Goal: Information Seeking & Learning: Learn about a topic

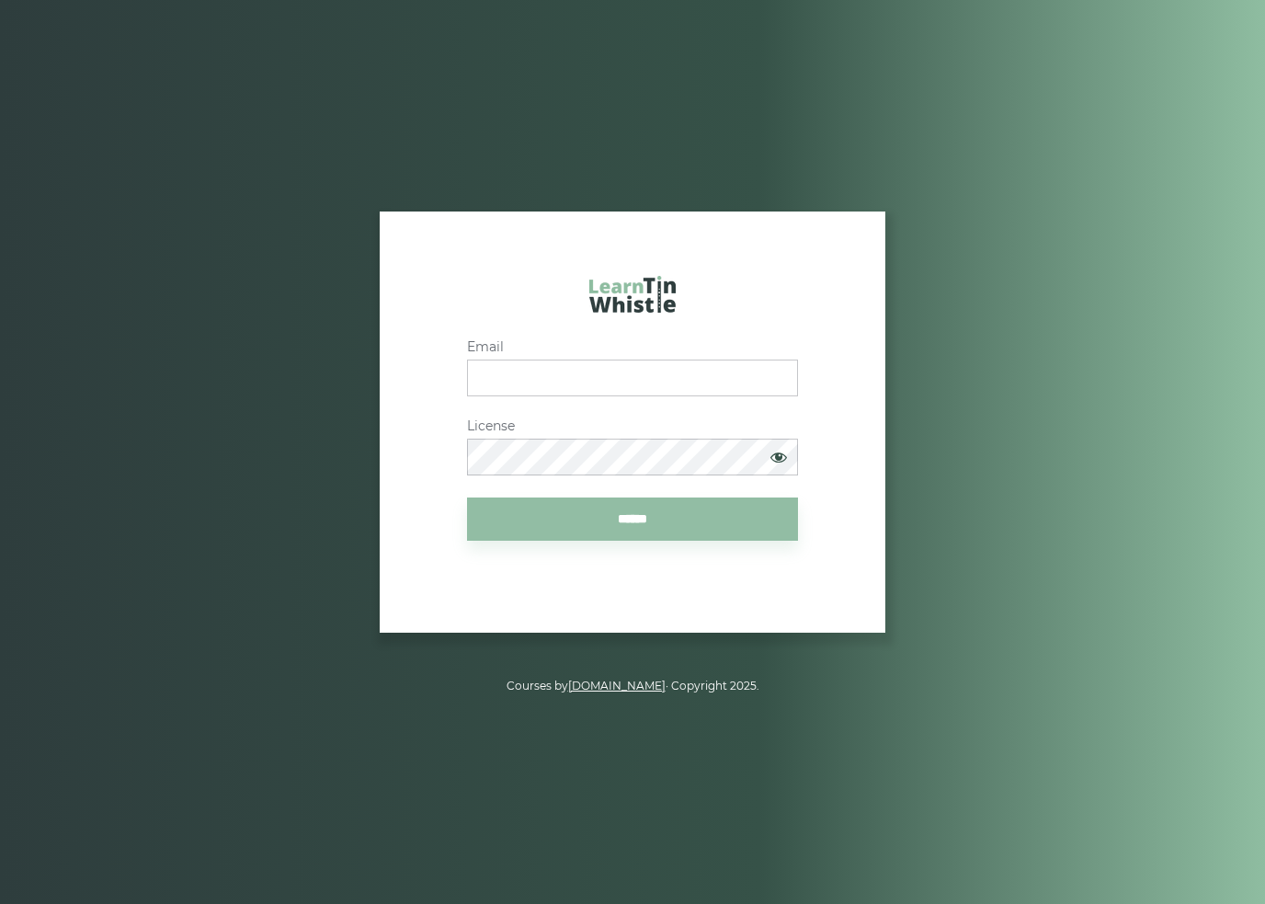
click at [701, 396] on input "Email" at bounding box center [632, 377] width 331 height 37
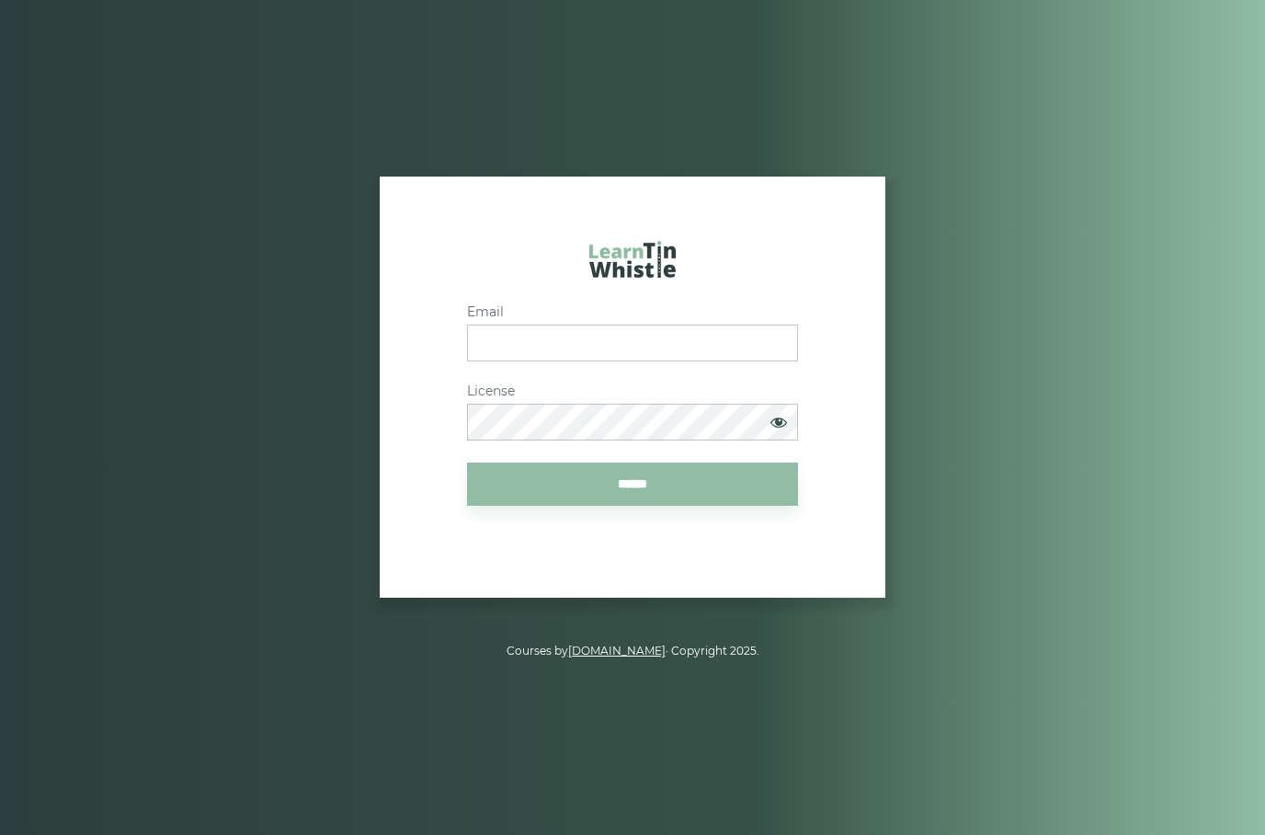
type input "**********"
click at [687, 505] on input "******" at bounding box center [632, 483] width 331 height 43
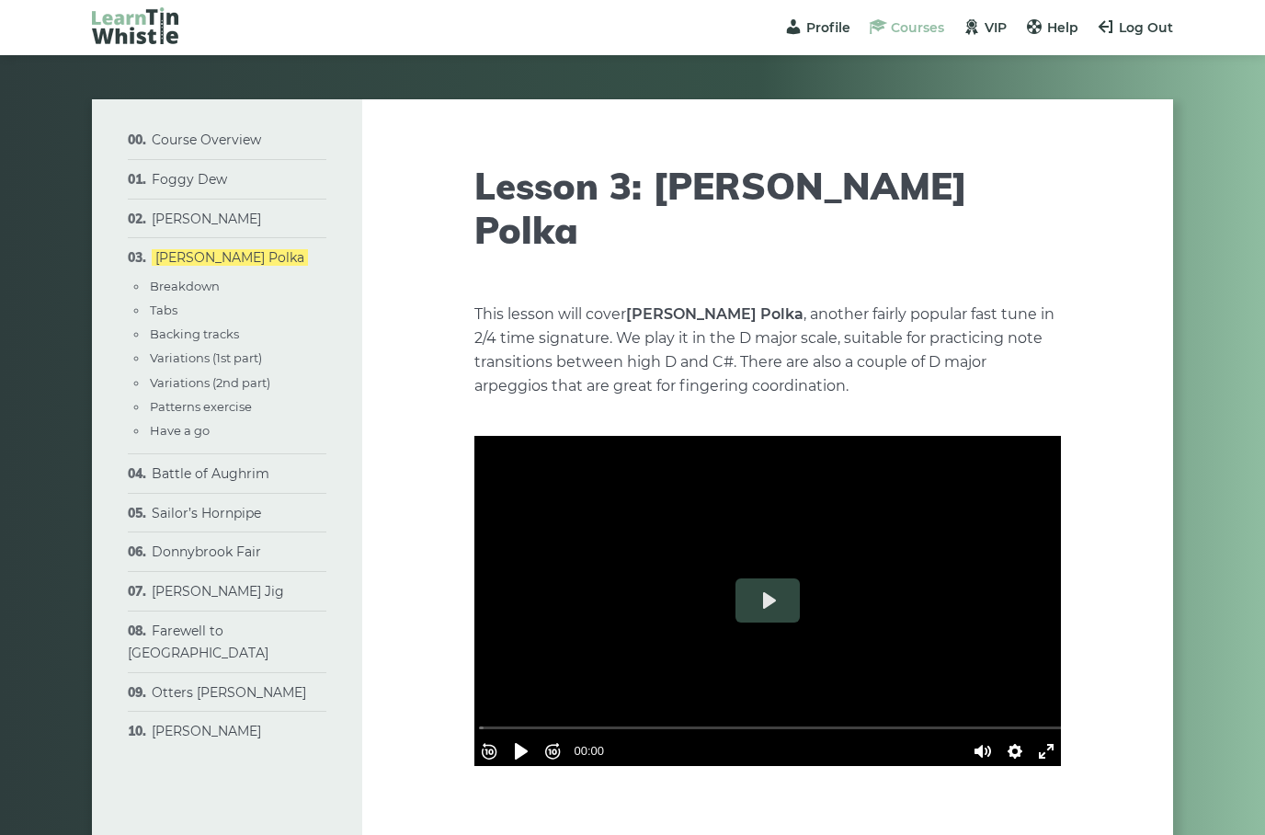
click at [924, 24] on span "Courses" at bounding box center [917, 27] width 53 height 17
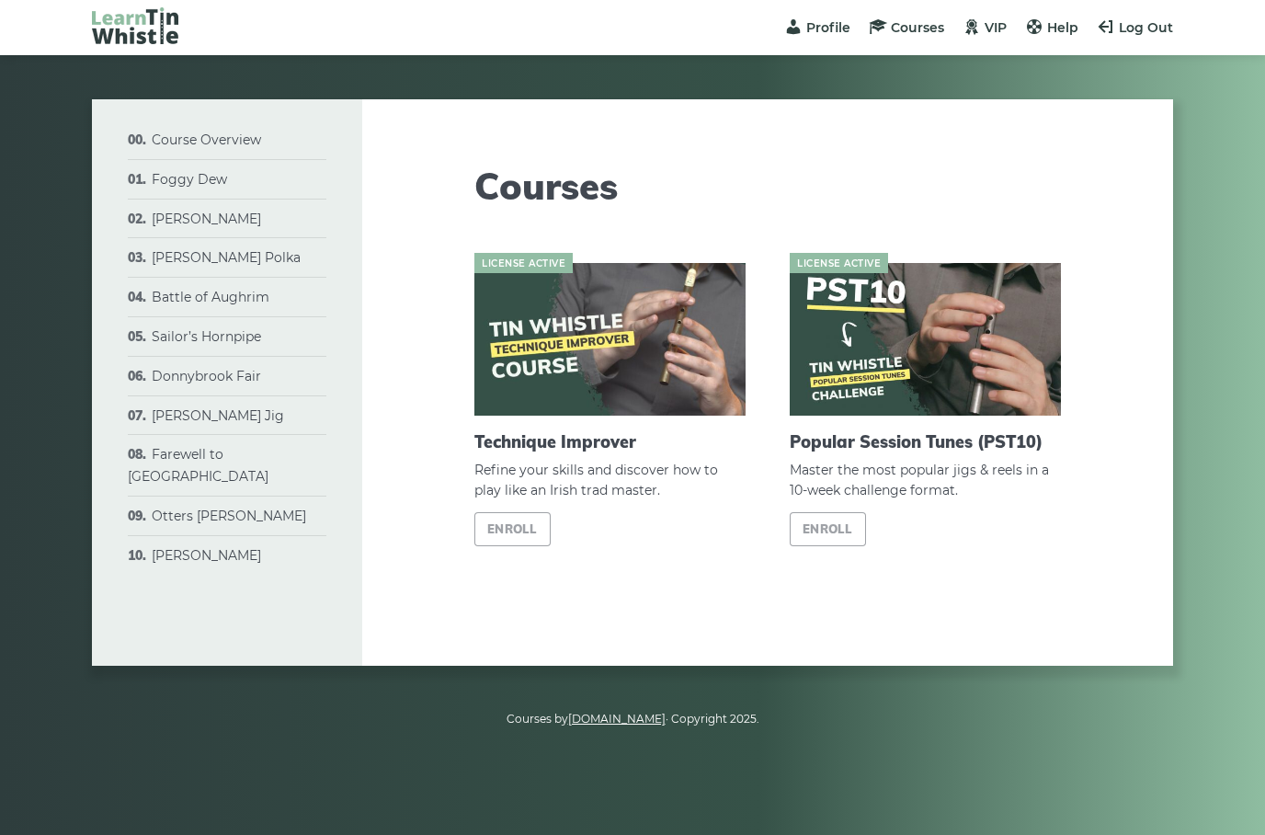
click at [873, 432] on h2 "Popular Session Tunes (PST10)" at bounding box center [925, 442] width 271 height 20
click at [873, 449] on h2 "Popular Session Tunes (PST10)" at bounding box center [925, 442] width 271 height 20
click at [830, 524] on link "Enroll" at bounding box center [828, 529] width 76 height 34
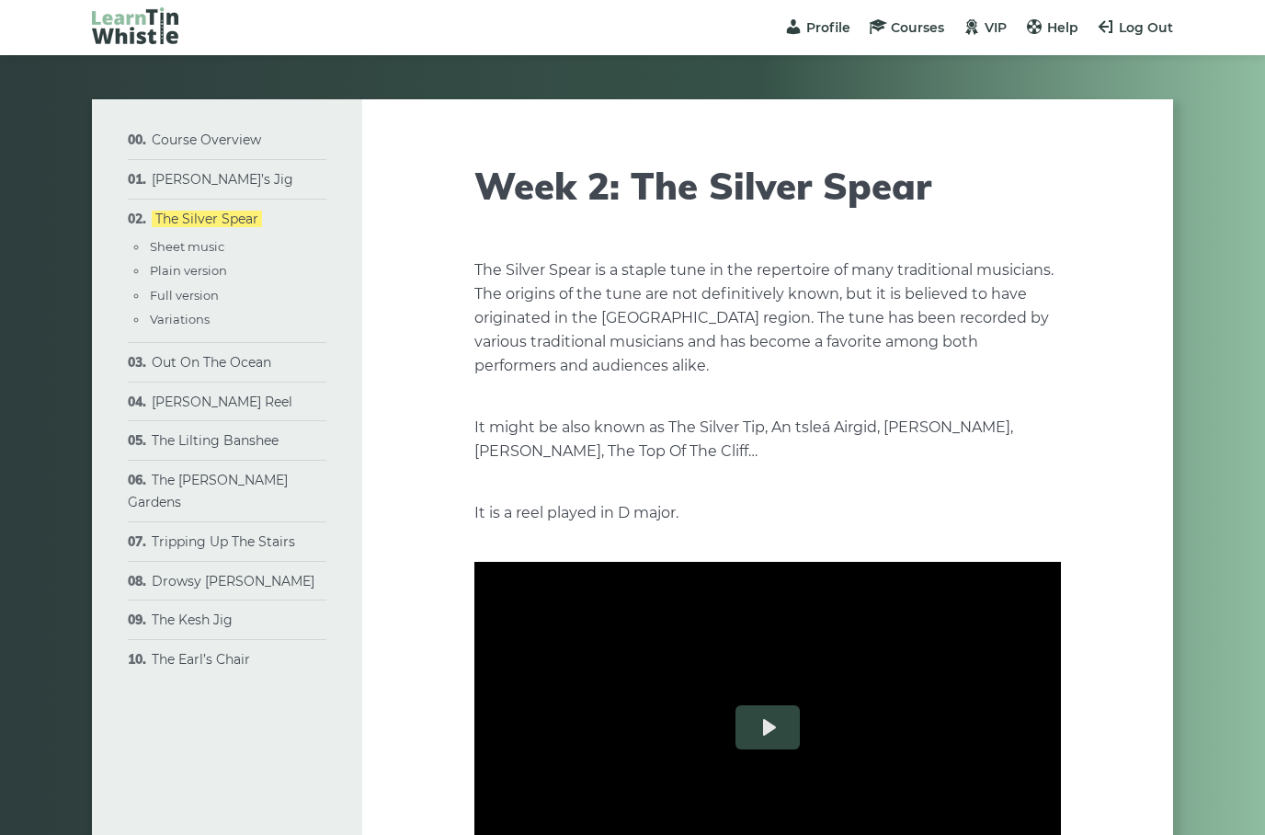
click at [244, 601] on li "The Kesh Jig Sheet music Plain version Full version Variations" at bounding box center [227, 620] width 199 height 40
click at [220, 611] on link "The Kesh Jig" at bounding box center [192, 619] width 81 height 17
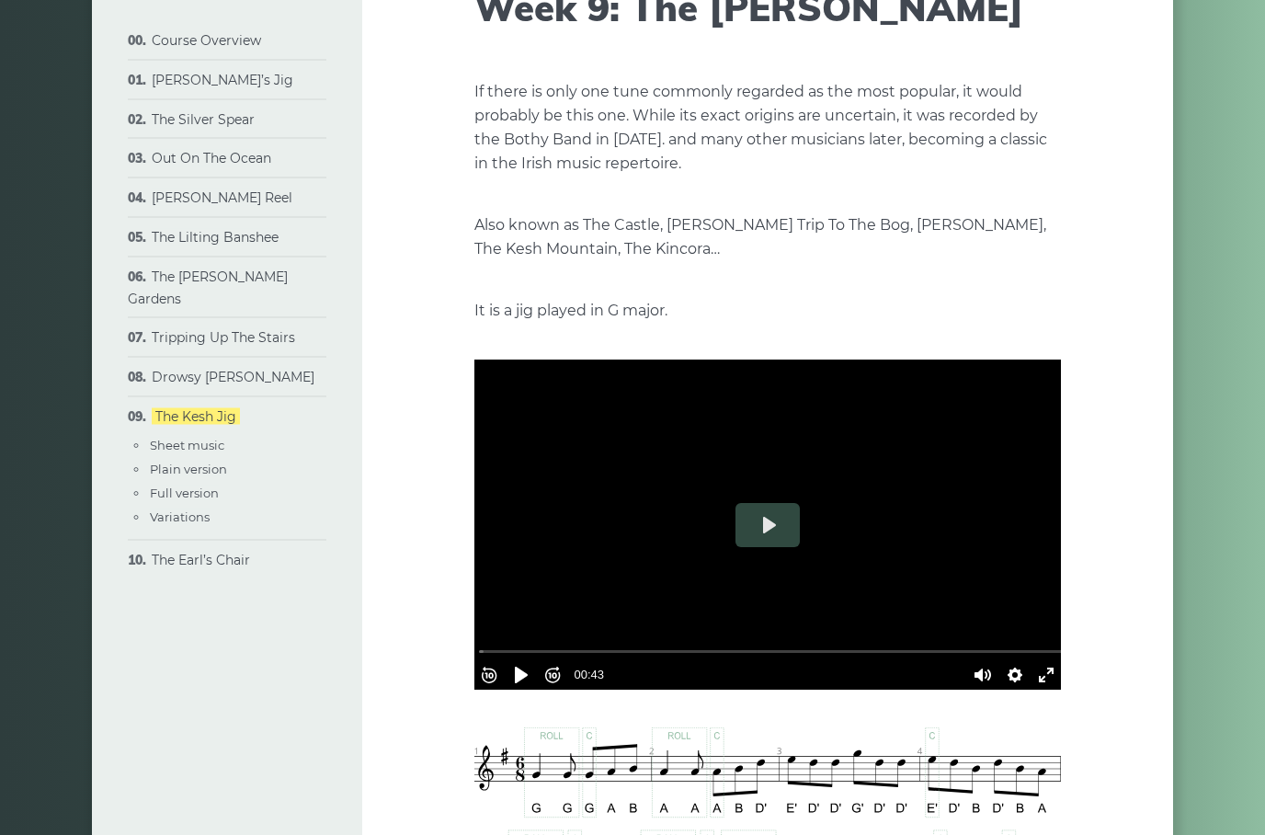
scroll to position [240, 0]
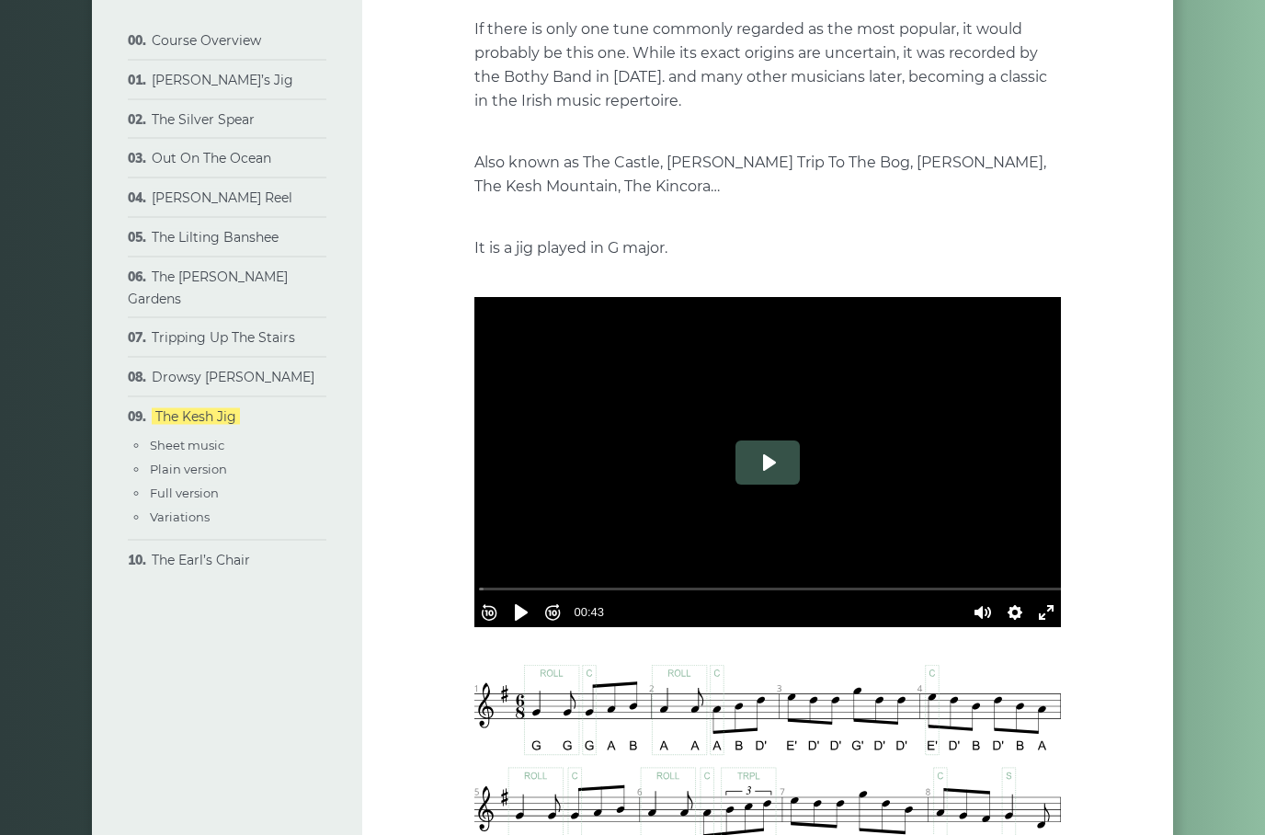
click at [781, 468] on button "Play" at bounding box center [768, 463] width 64 height 44
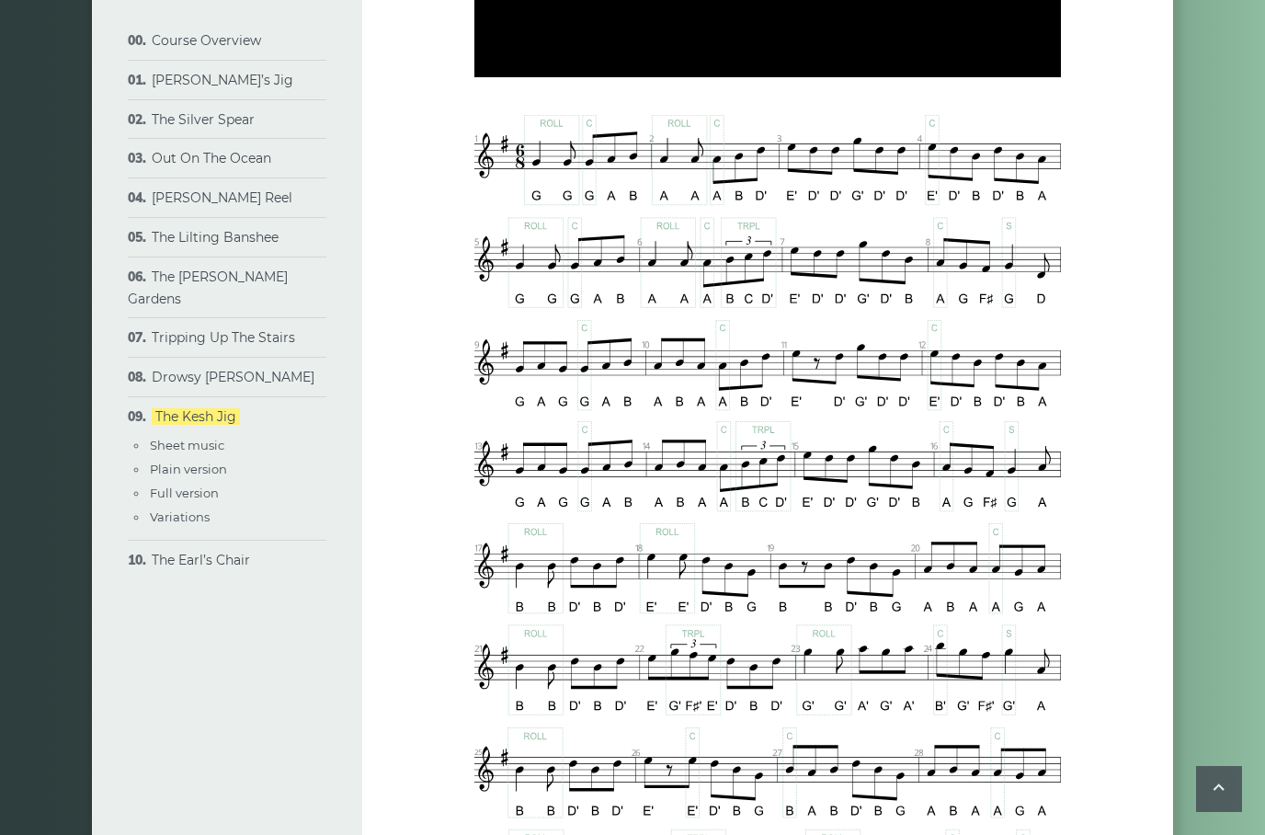
scroll to position [802, 0]
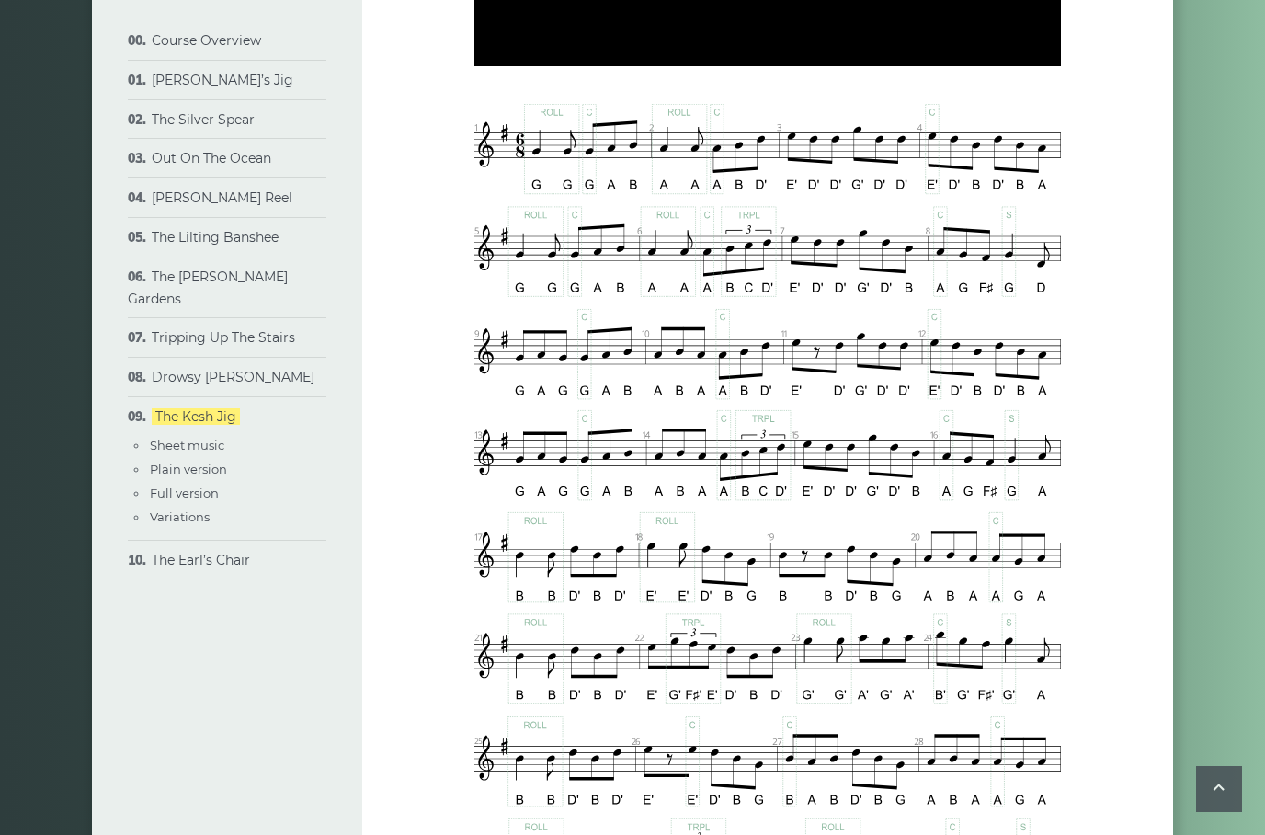
type input "*****"
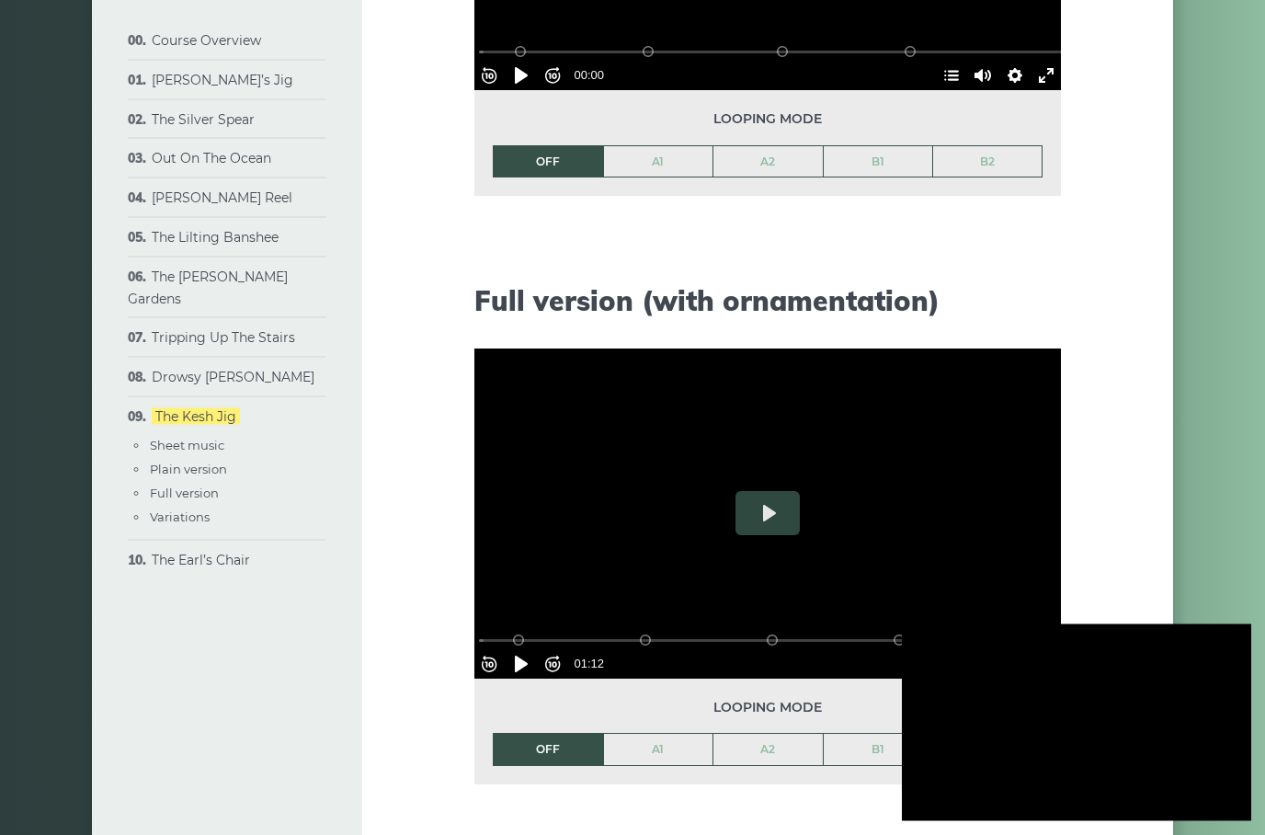
scroll to position [2206, 0]
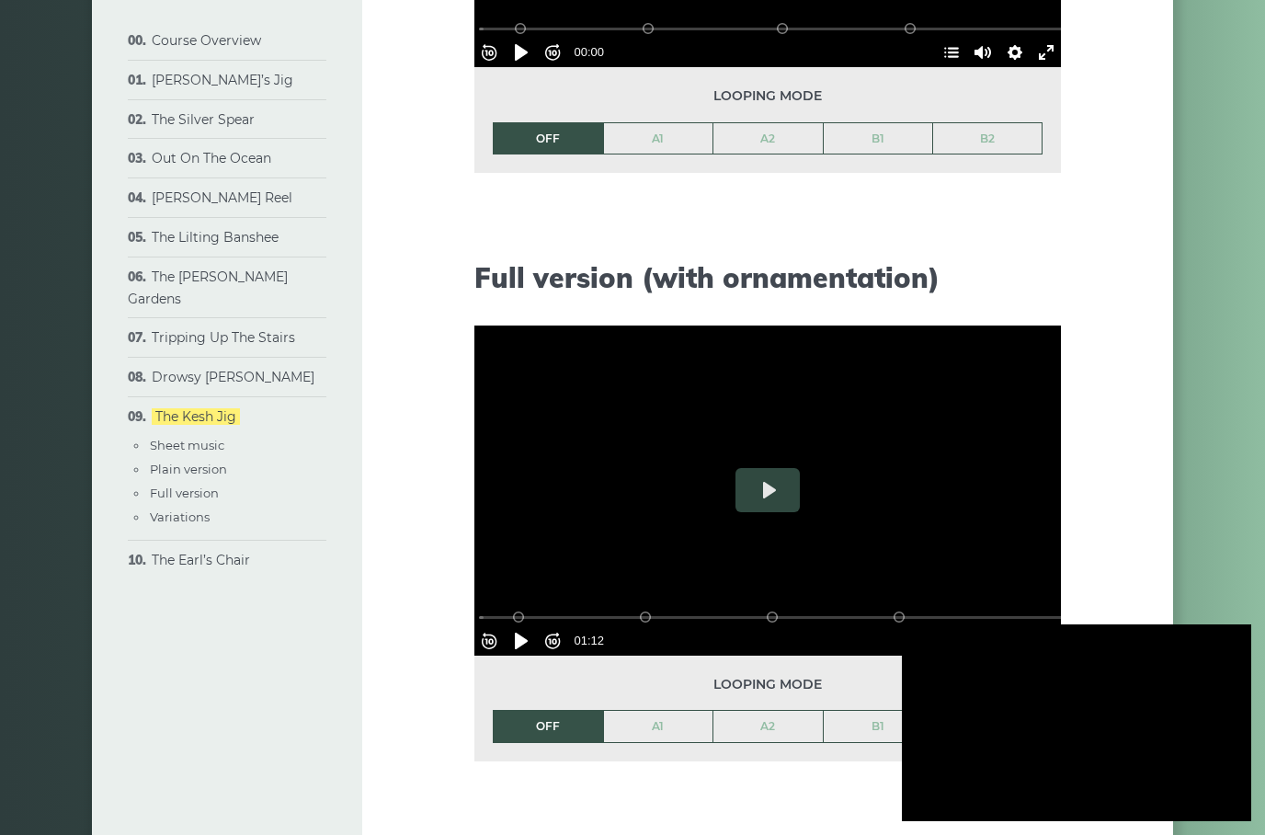
click at [1190, 580] on div "Course Overview Approach & methodology Prerequisites Lessons structure Video co…" at bounding box center [632, 102] width 1125 height 4416
click at [759, 494] on button "Play" at bounding box center [768, 490] width 64 height 44
click at [534, 629] on button "Pause Play" at bounding box center [521, 640] width 29 height 29
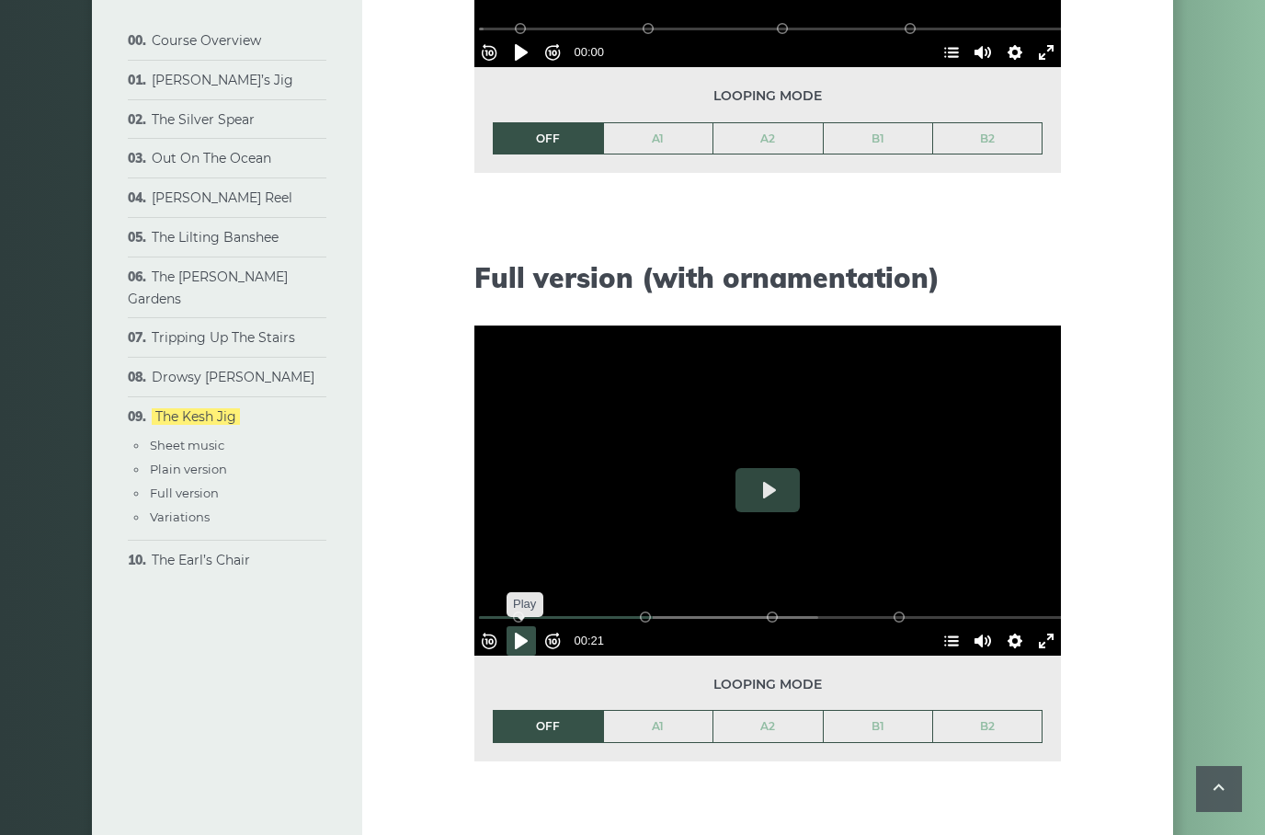
click at [531, 632] on button "Pause Play" at bounding box center [521, 640] width 29 height 29
click at [642, 732] on link "A1" at bounding box center [658, 726] width 109 height 31
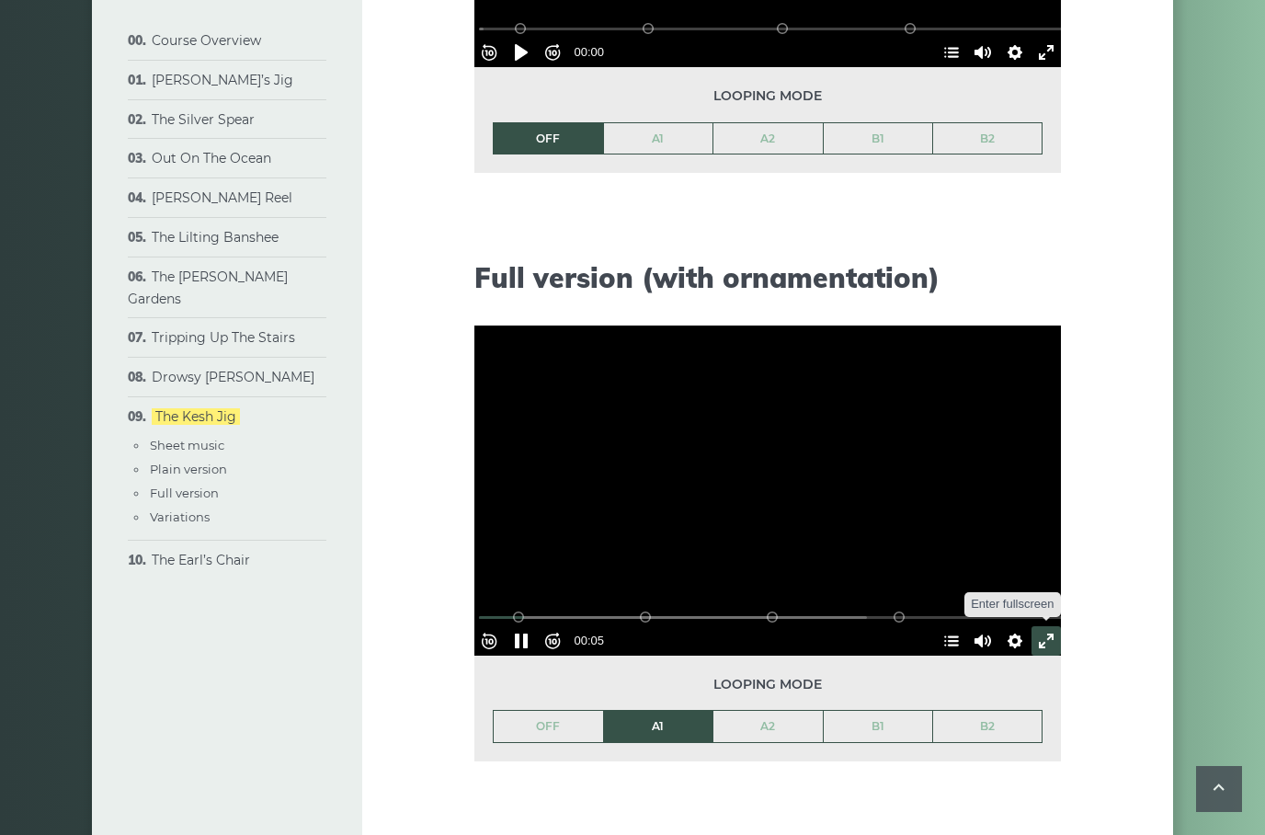
click at [1037, 645] on button "Exit fullscreen Enter fullscreen" at bounding box center [1046, 640] width 29 height 29
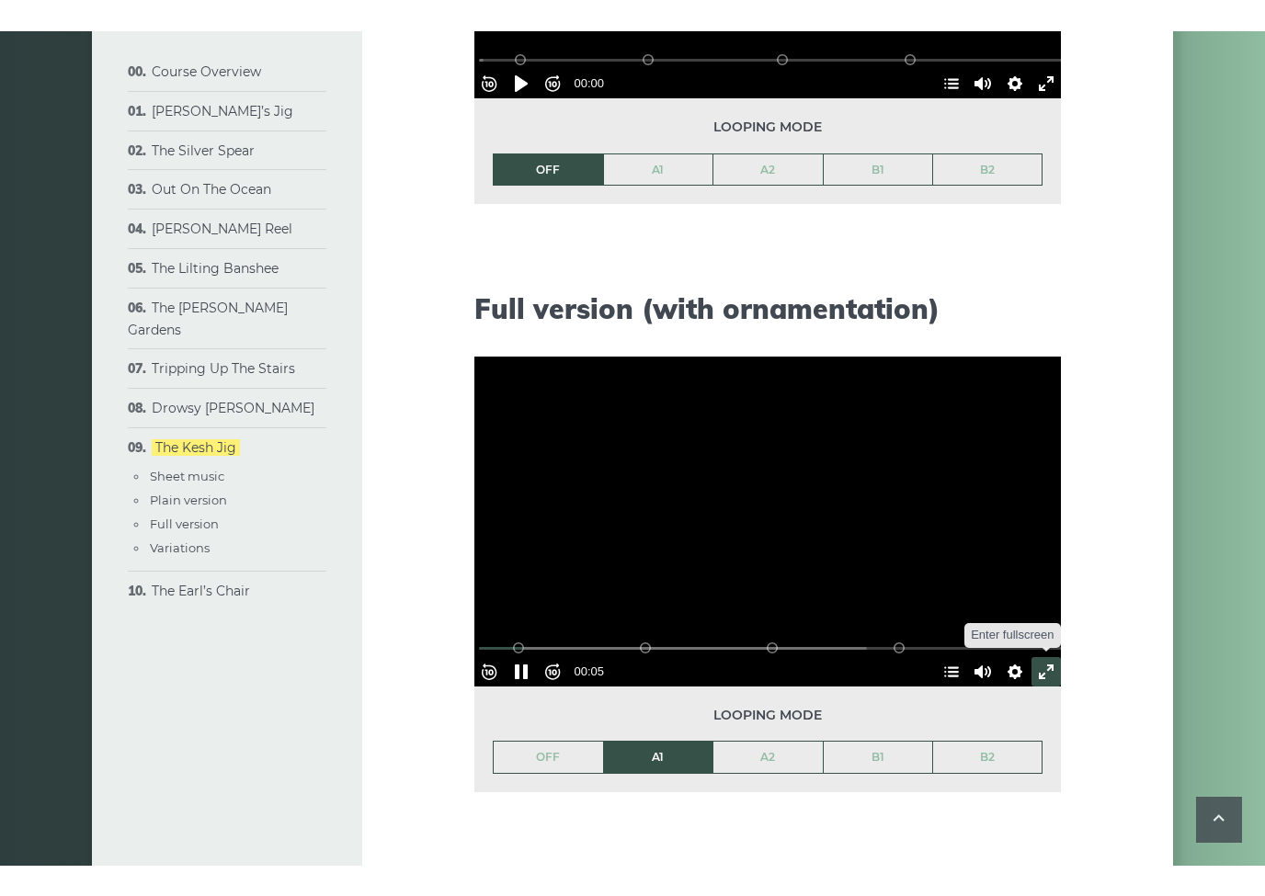
scroll to position [22, 0]
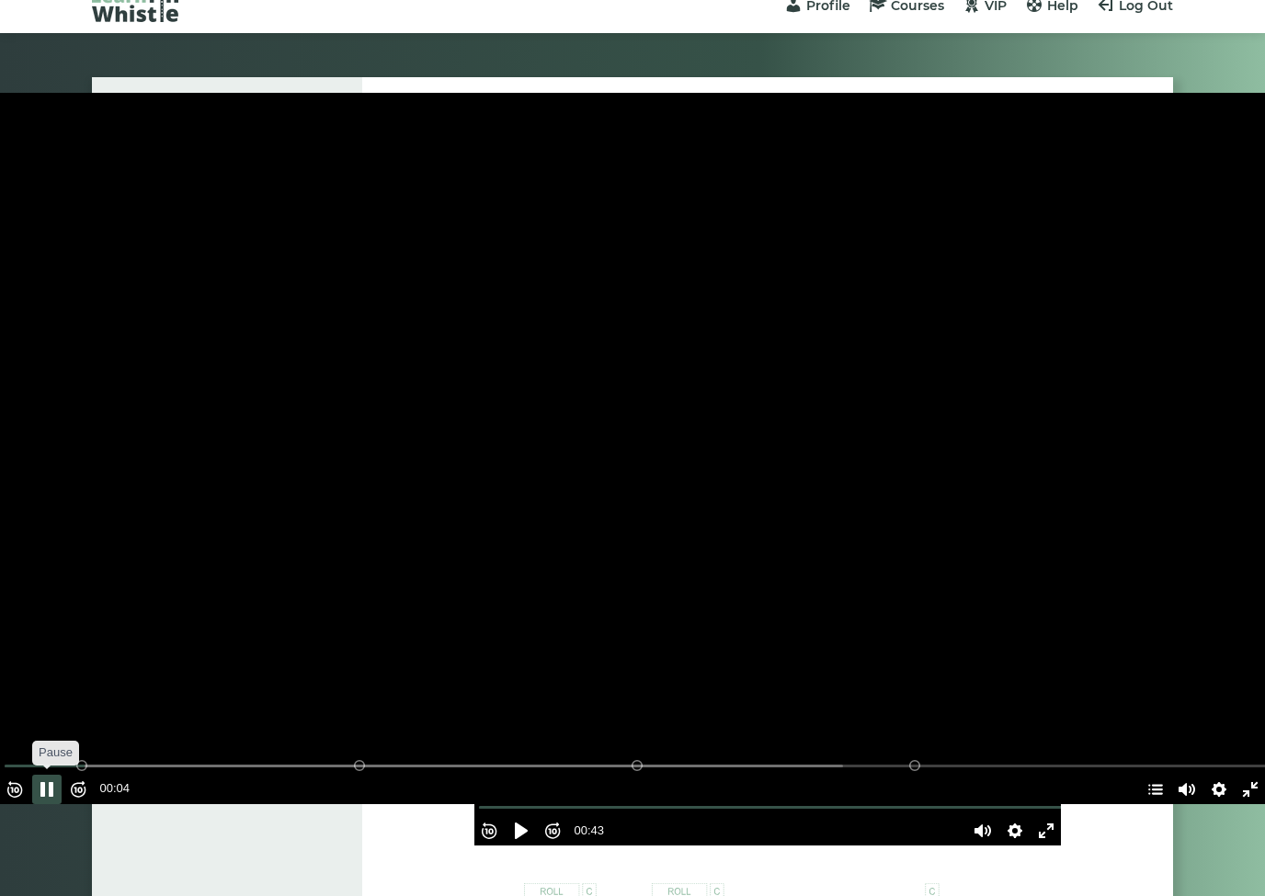
click at [62, 804] on button "Pause Play" at bounding box center [46, 789] width 29 height 29
click at [1254, 804] on button "Exit fullscreen Enter fullscreen" at bounding box center [1250, 789] width 29 height 29
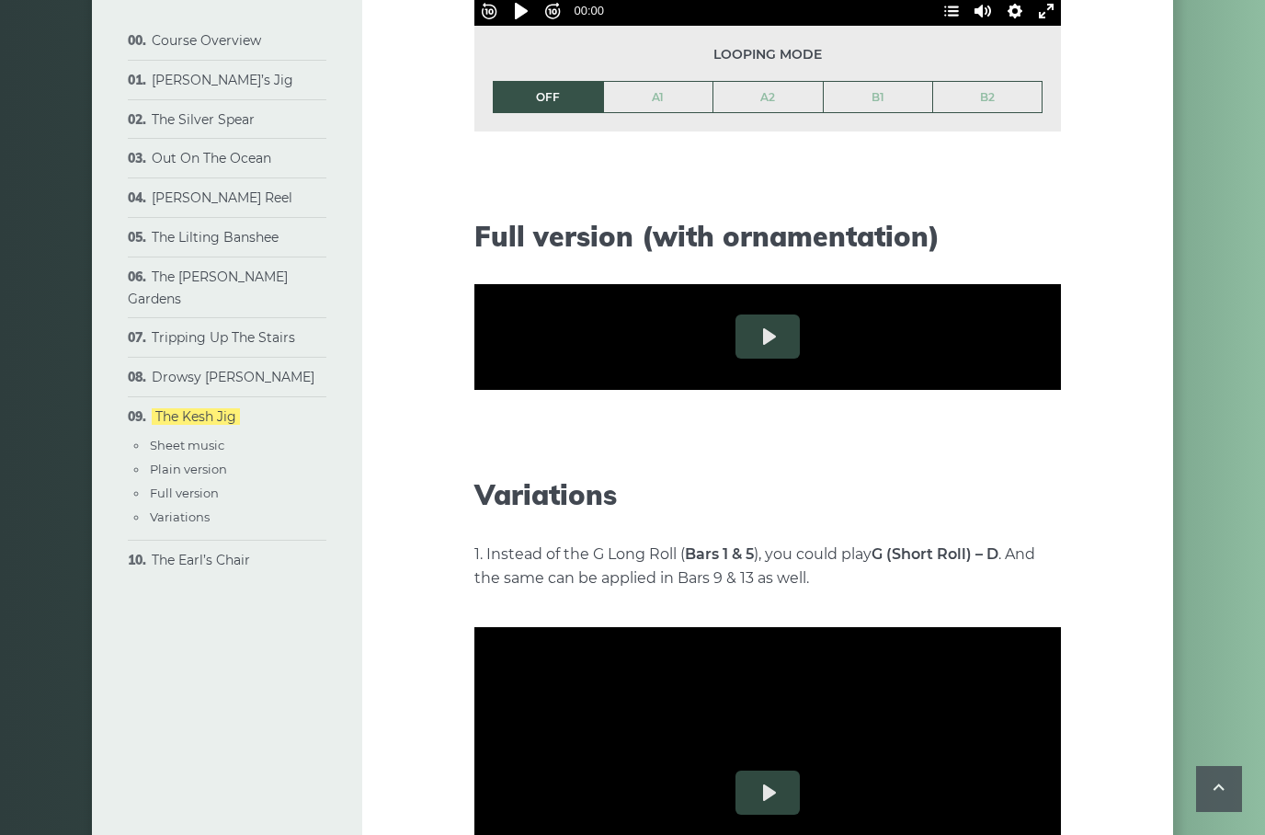
scroll to position [2432, 0]
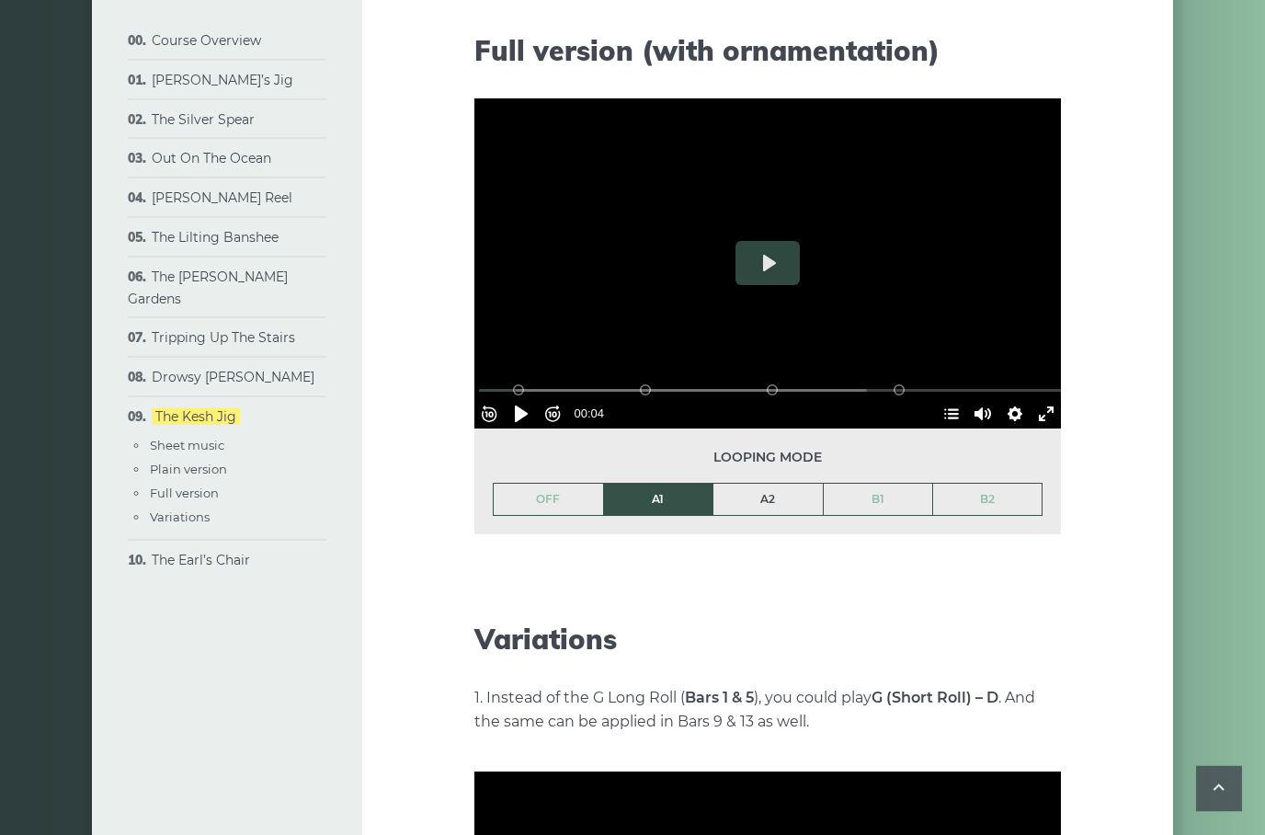
click at [803, 505] on link "A2" at bounding box center [767, 500] width 109 height 31
click at [799, 266] on button "Play" at bounding box center [768, 264] width 64 height 44
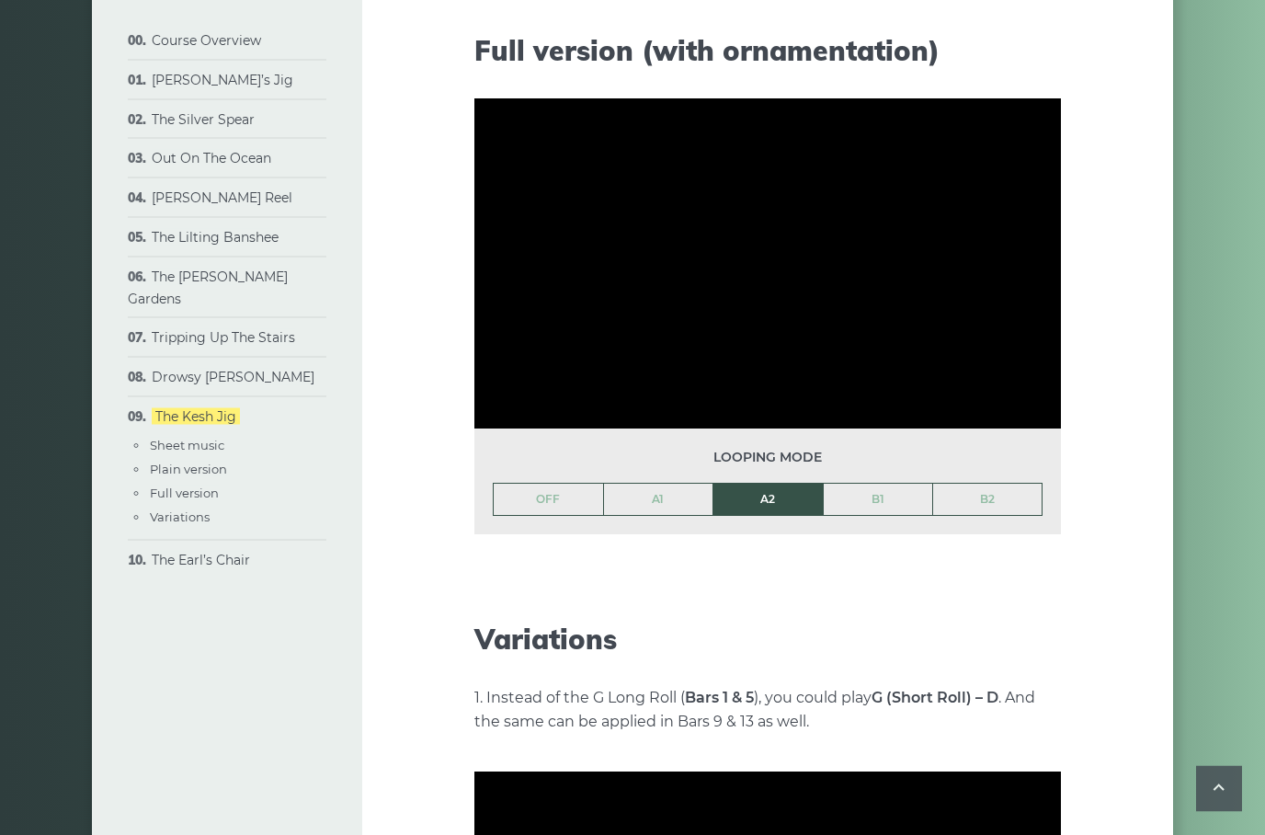
scroll to position [2433, 0]
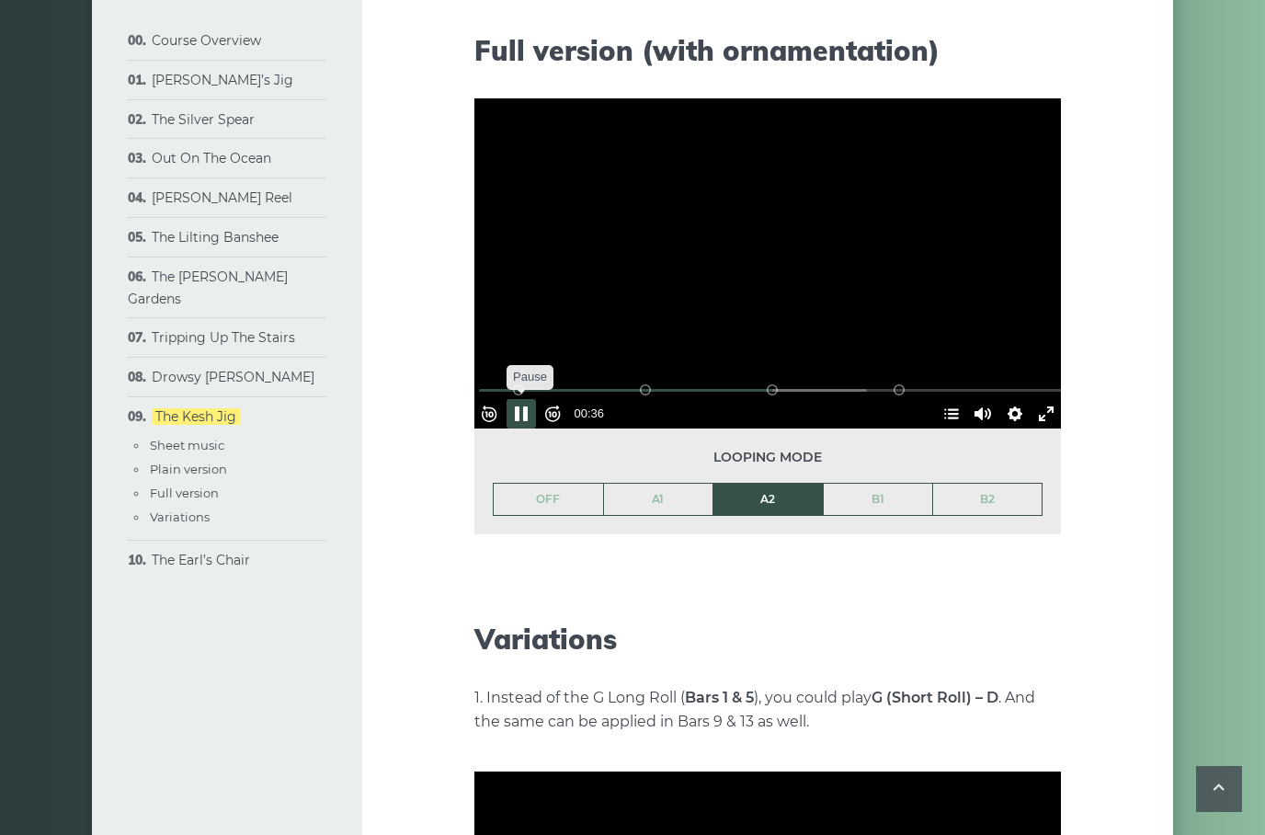
click at [533, 413] on button "Pause Play" at bounding box center [521, 413] width 29 height 29
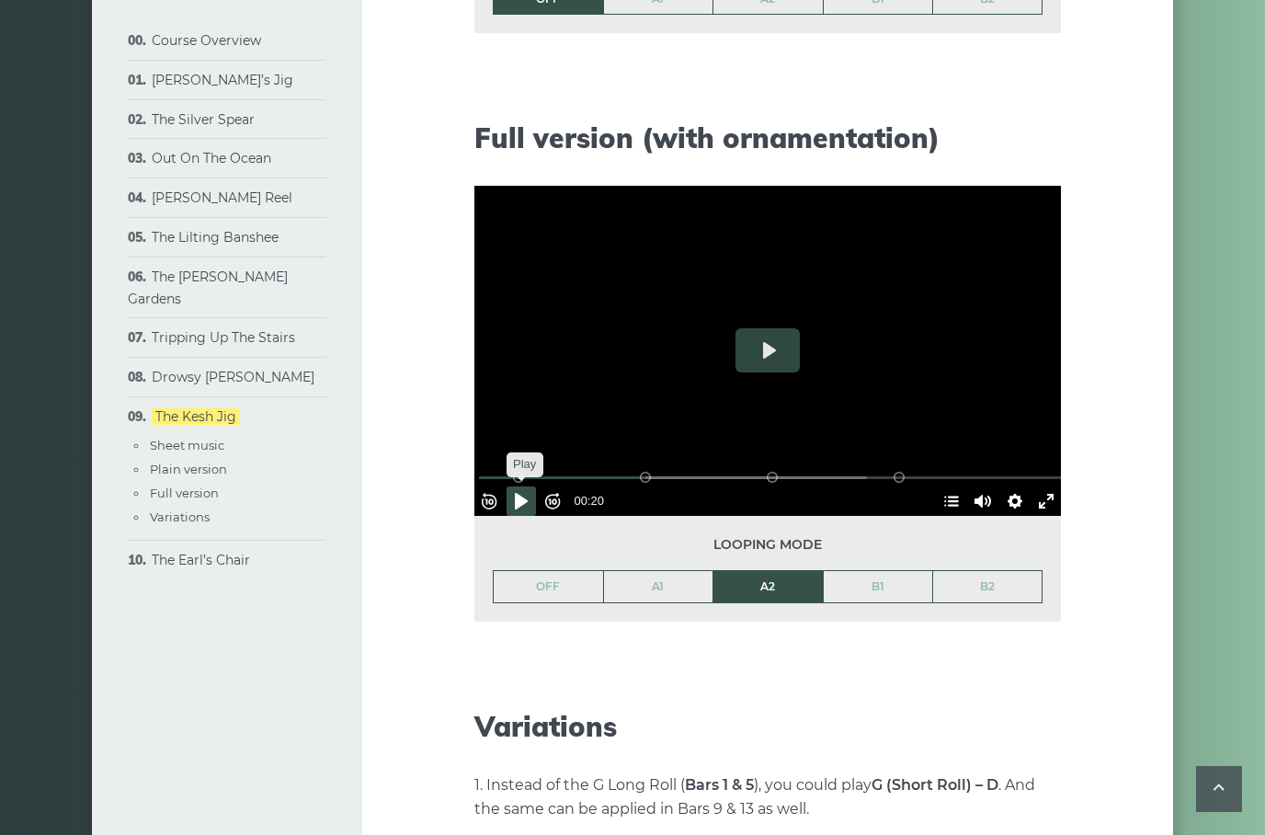
scroll to position [2425, 0]
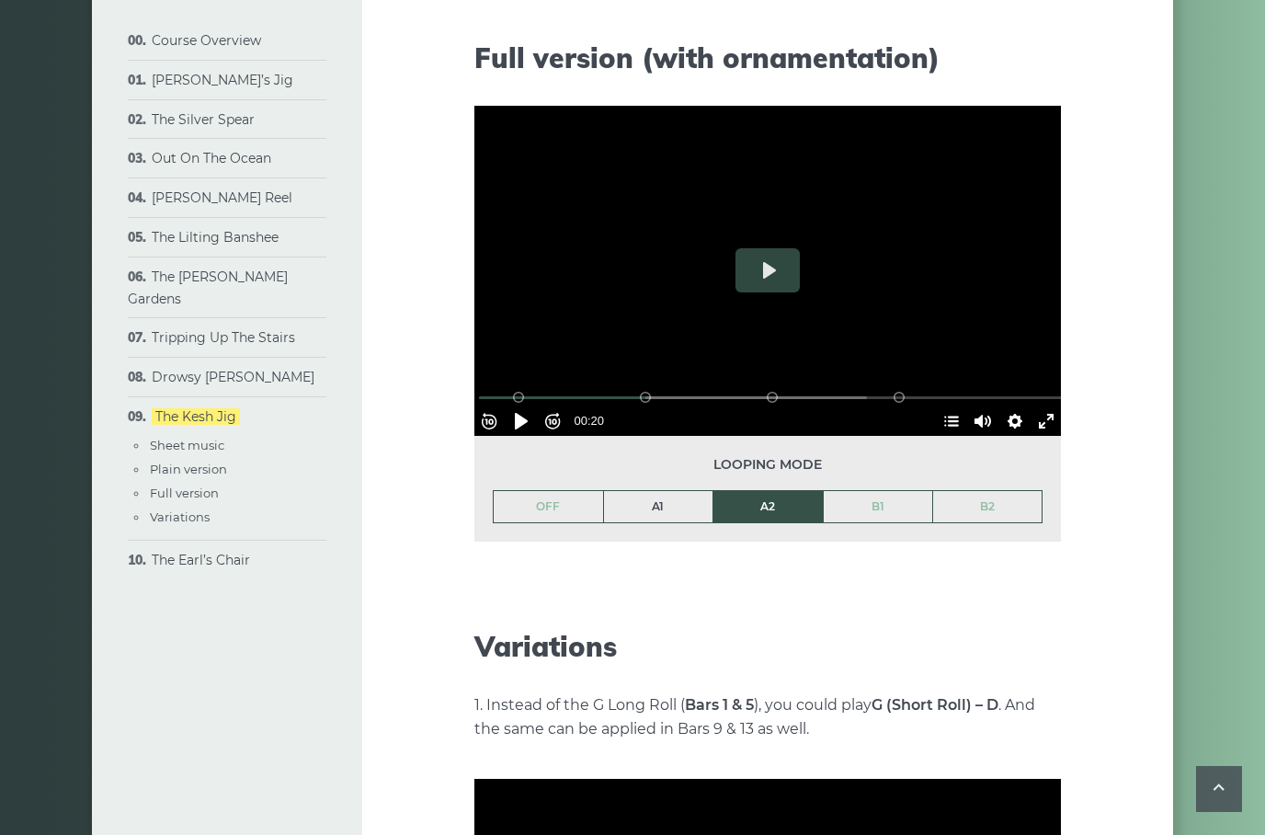
click at [663, 499] on link "A1" at bounding box center [658, 506] width 109 height 31
click at [530, 410] on button "Pause Play" at bounding box center [521, 420] width 29 height 29
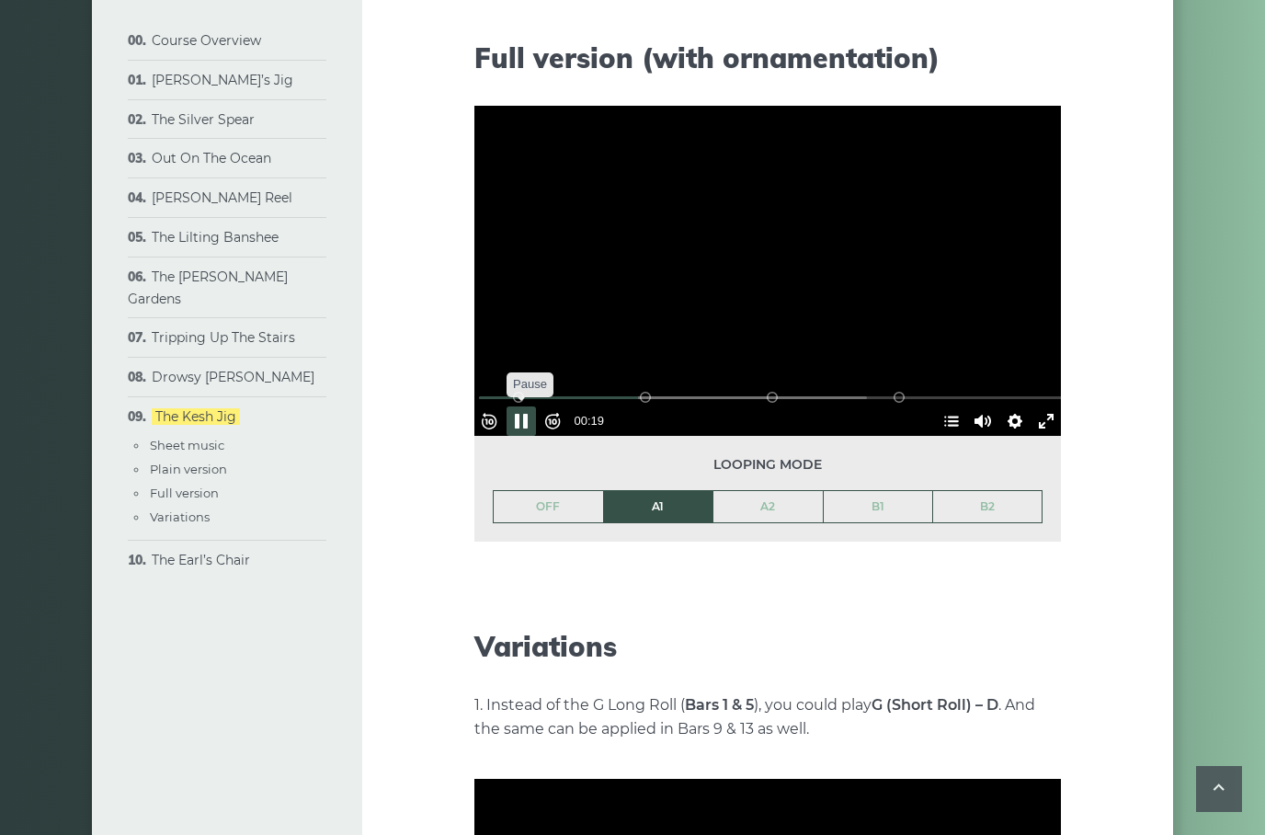
click at [522, 418] on button "Pause Play" at bounding box center [521, 420] width 29 height 29
type input "*****"
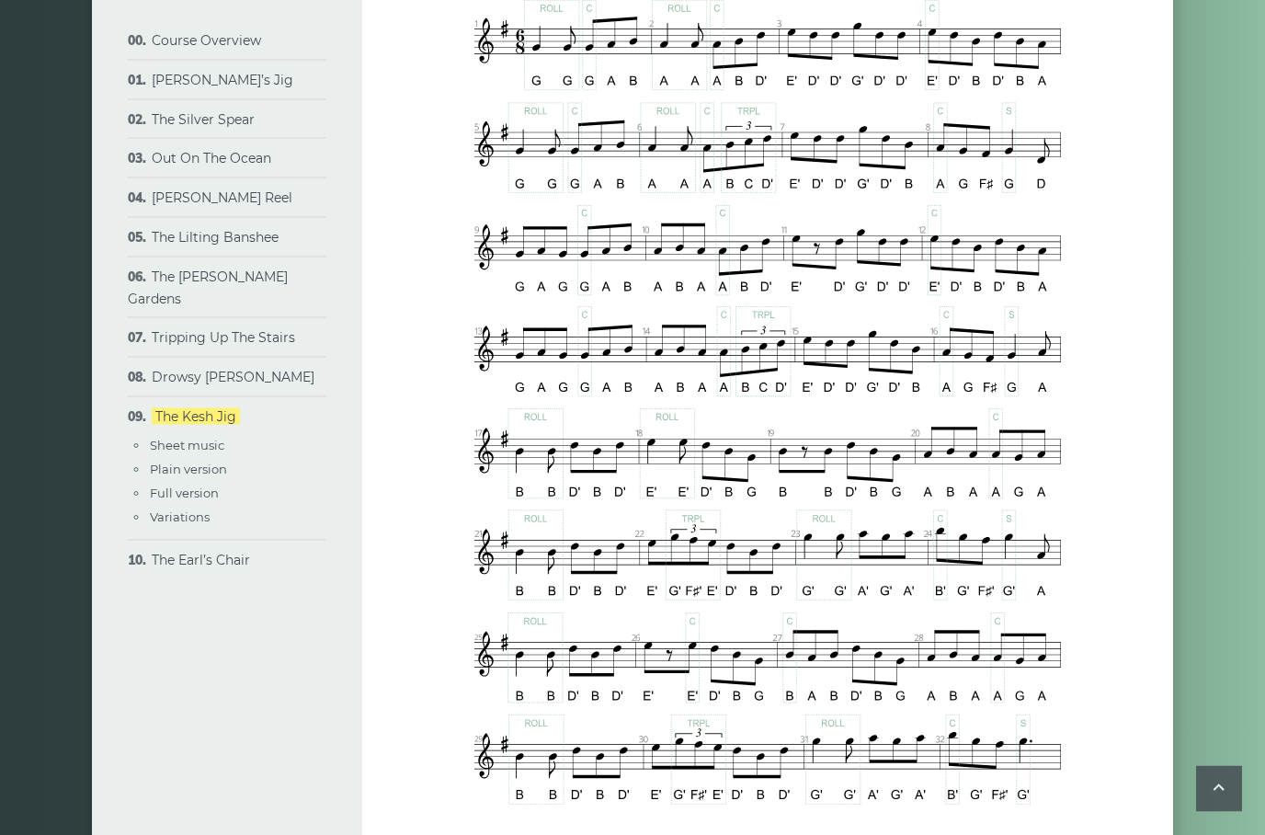
scroll to position [907, 0]
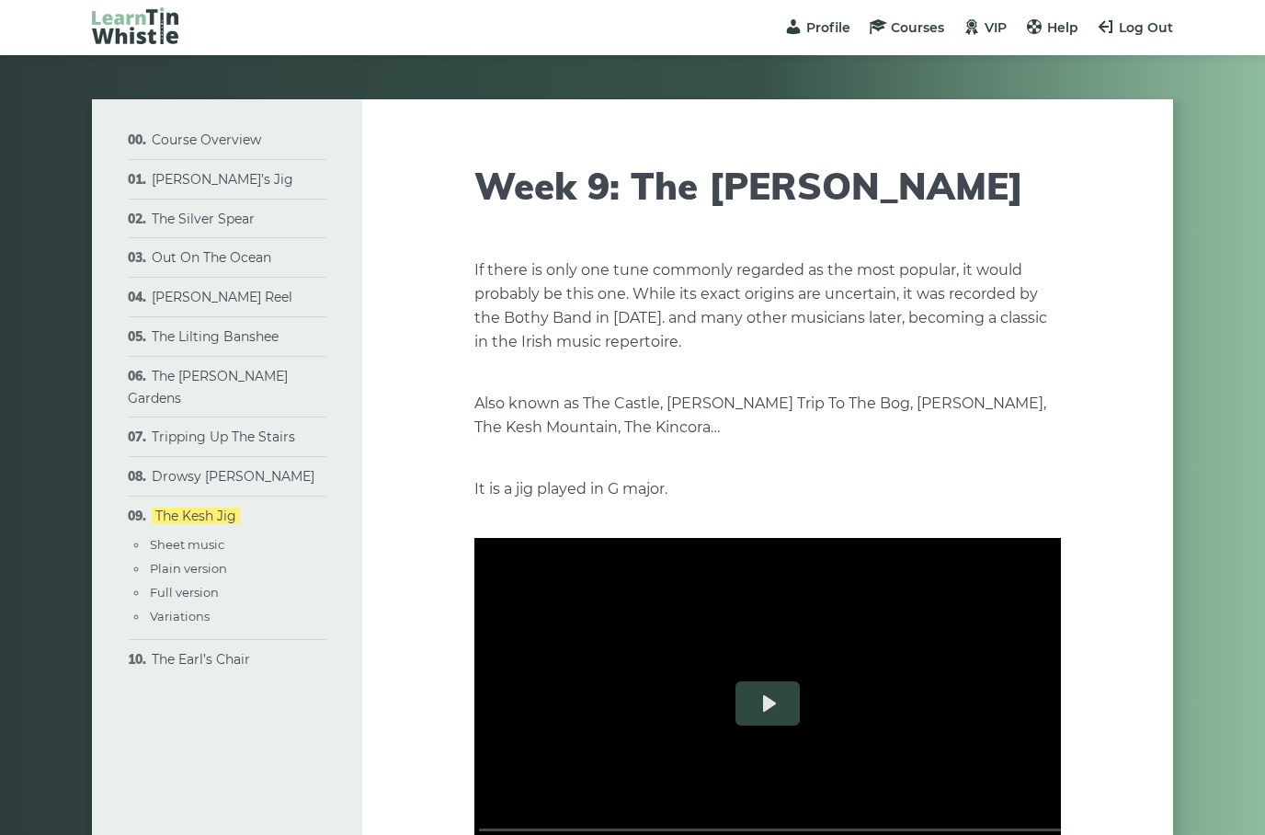
scroll to position [2, 0]
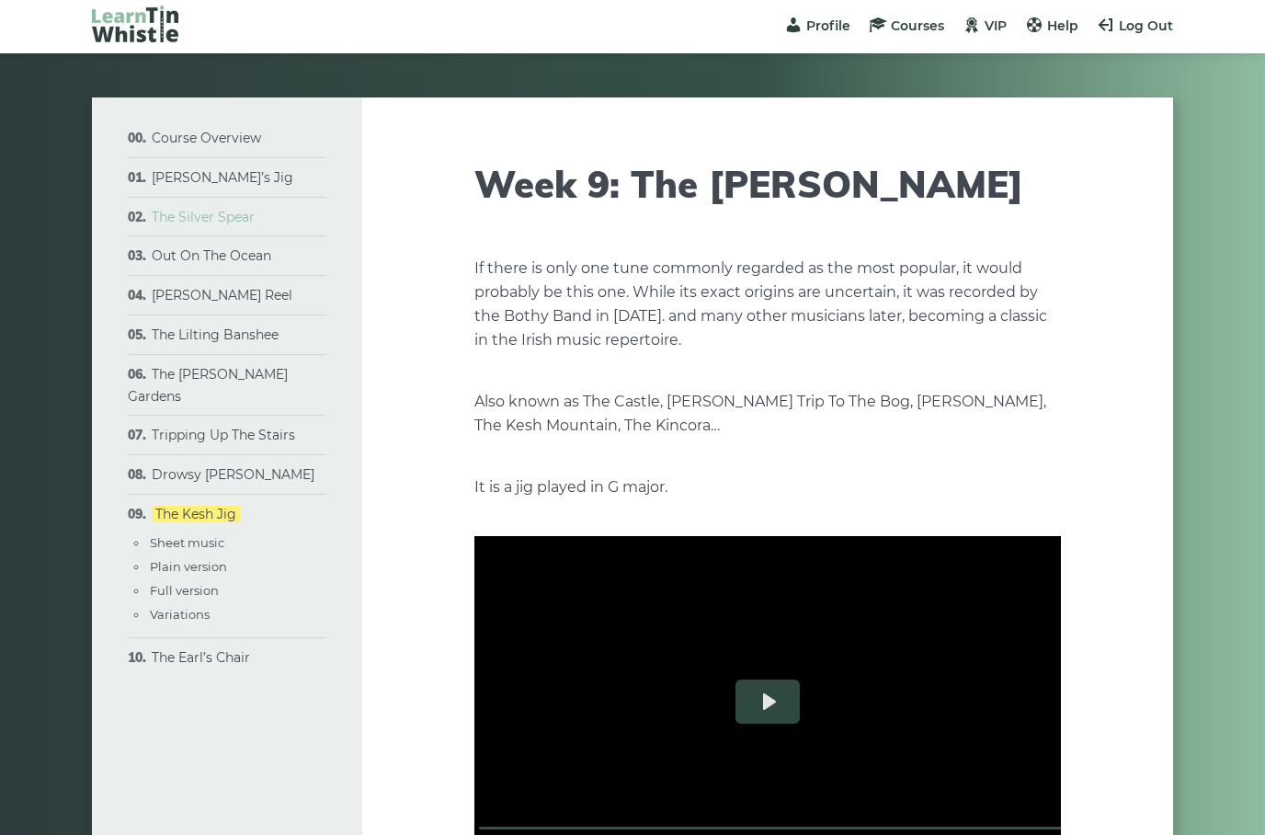
click at [251, 223] on link "The Silver Spear" at bounding box center [203, 217] width 103 height 17
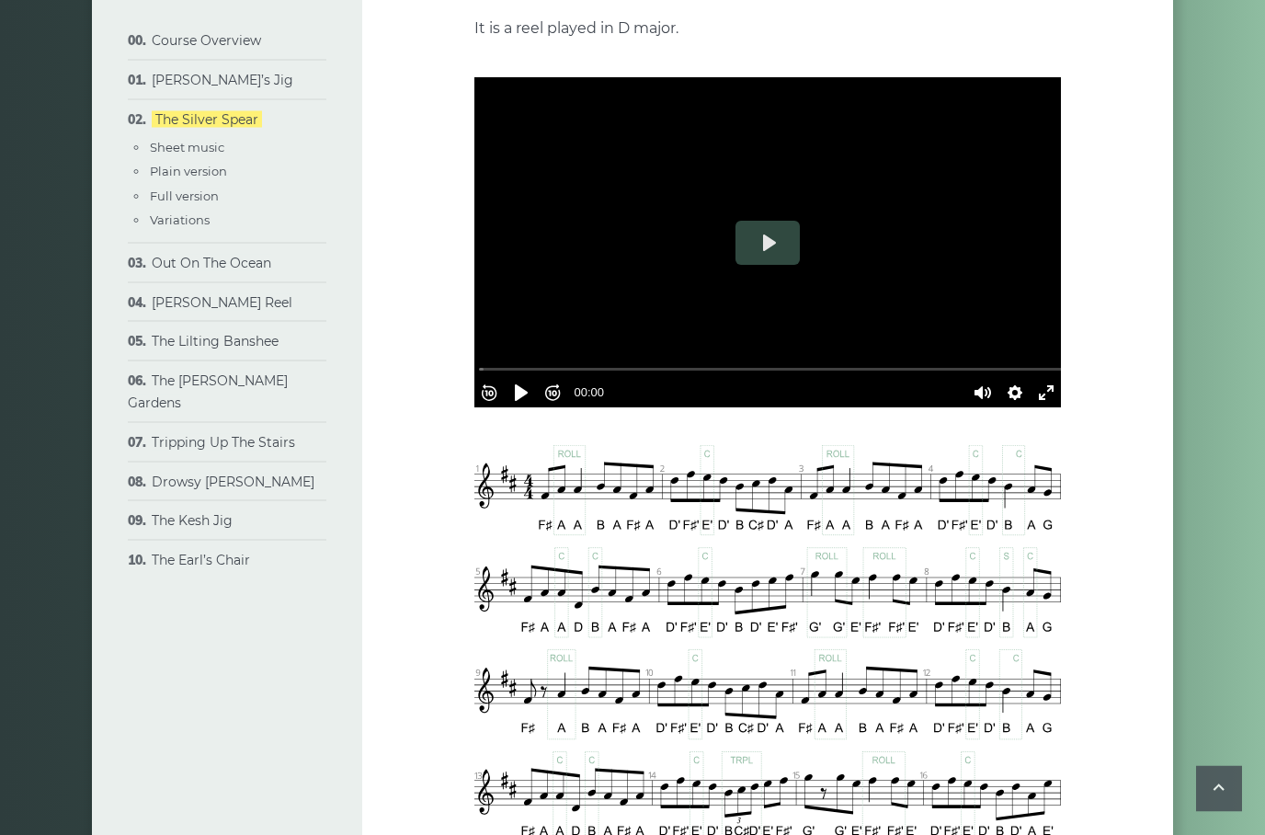
scroll to position [373, 0]
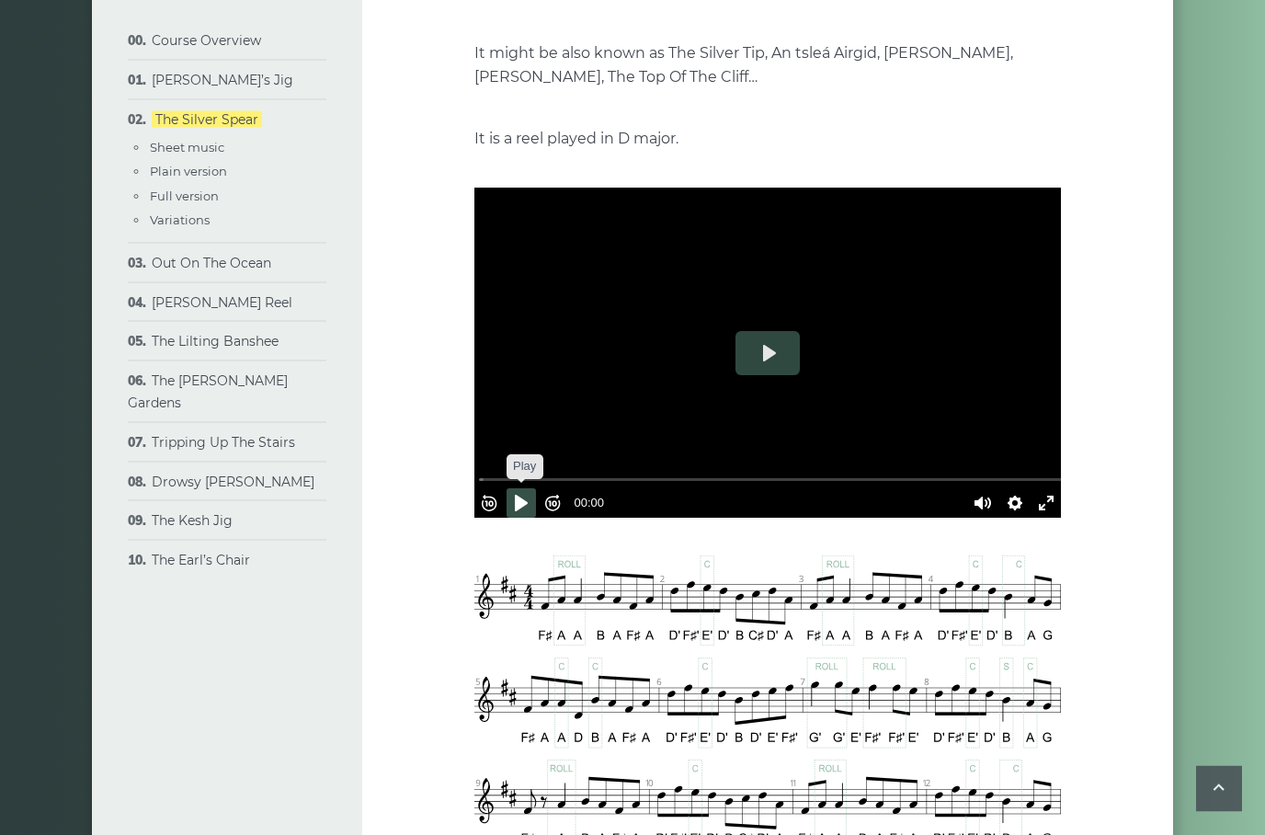
click at [524, 501] on button "Pause Play" at bounding box center [521, 503] width 29 height 29
click at [520, 507] on button "Pause Play" at bounding box center [521, 502] width 29 height 29
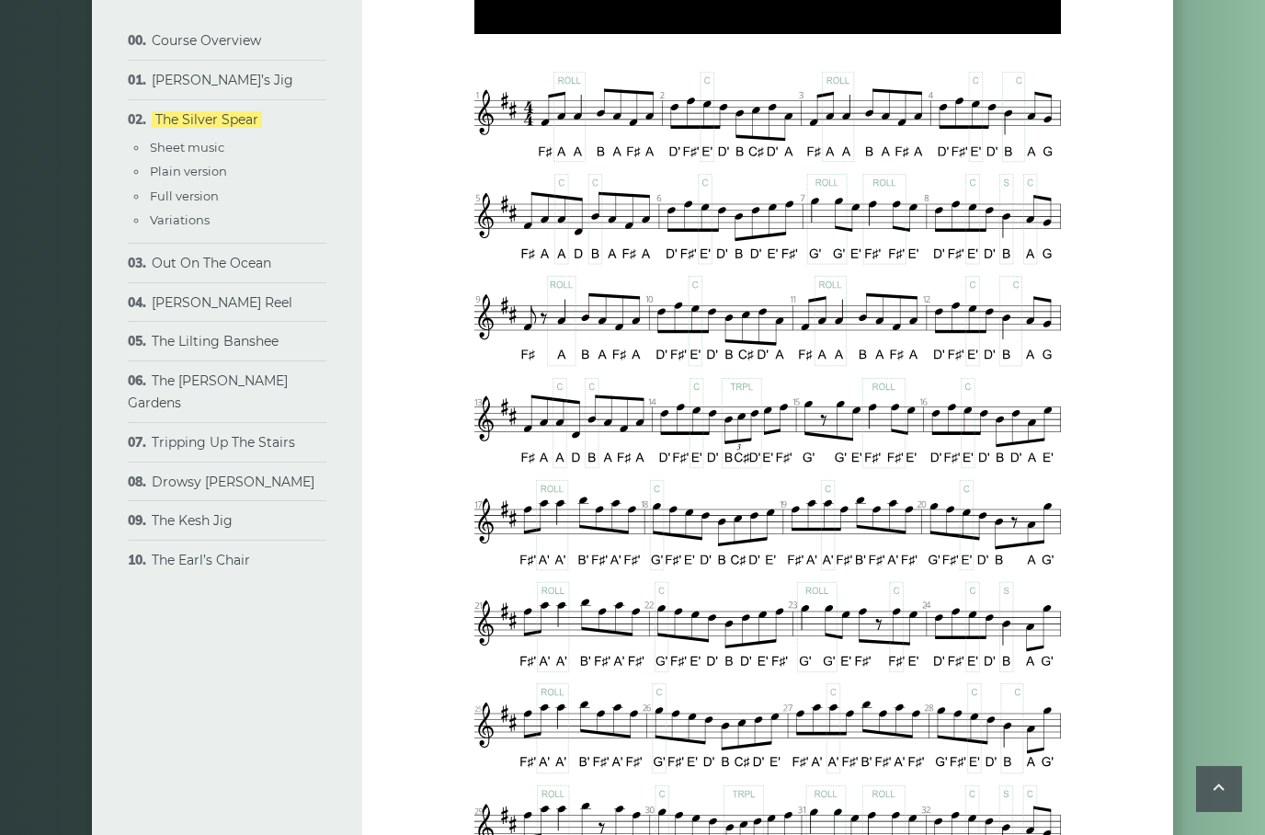
type input "*****"
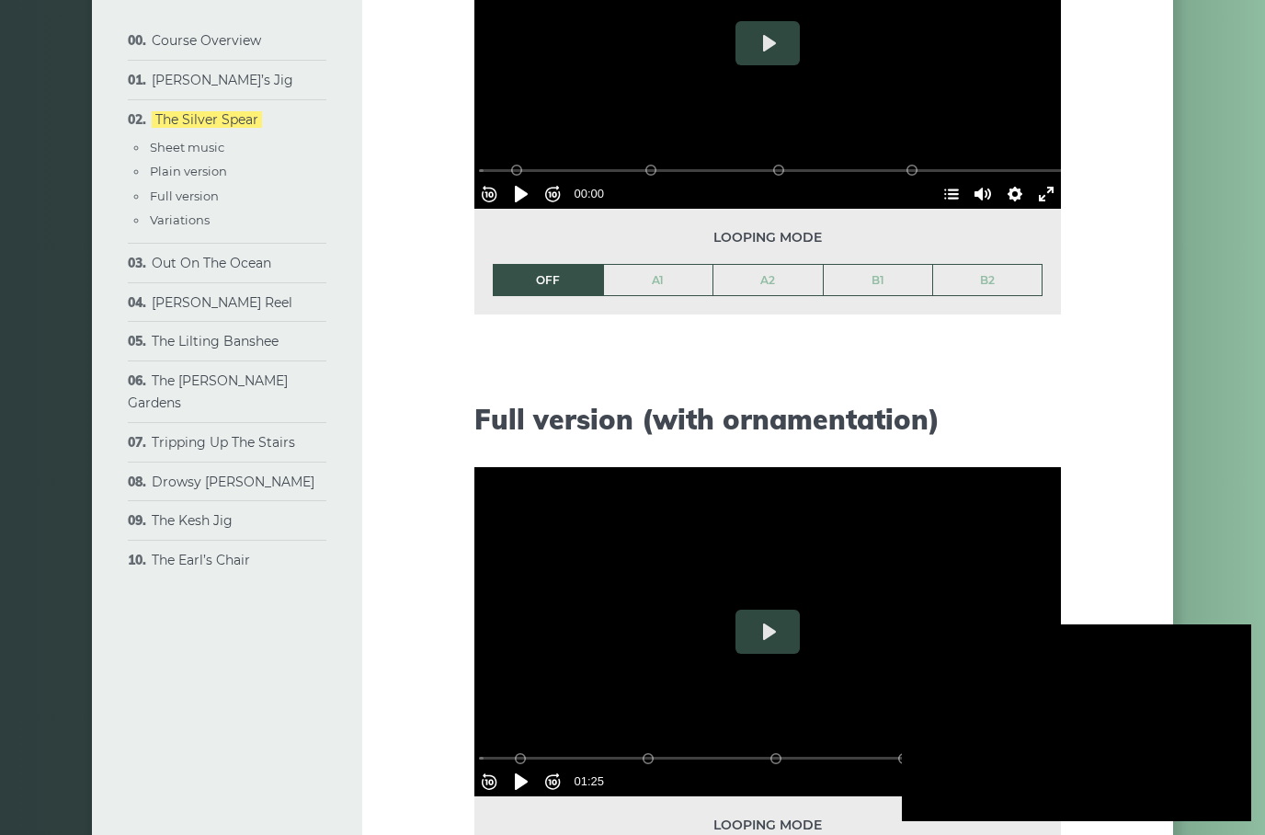
scroll to position [2113, 0]
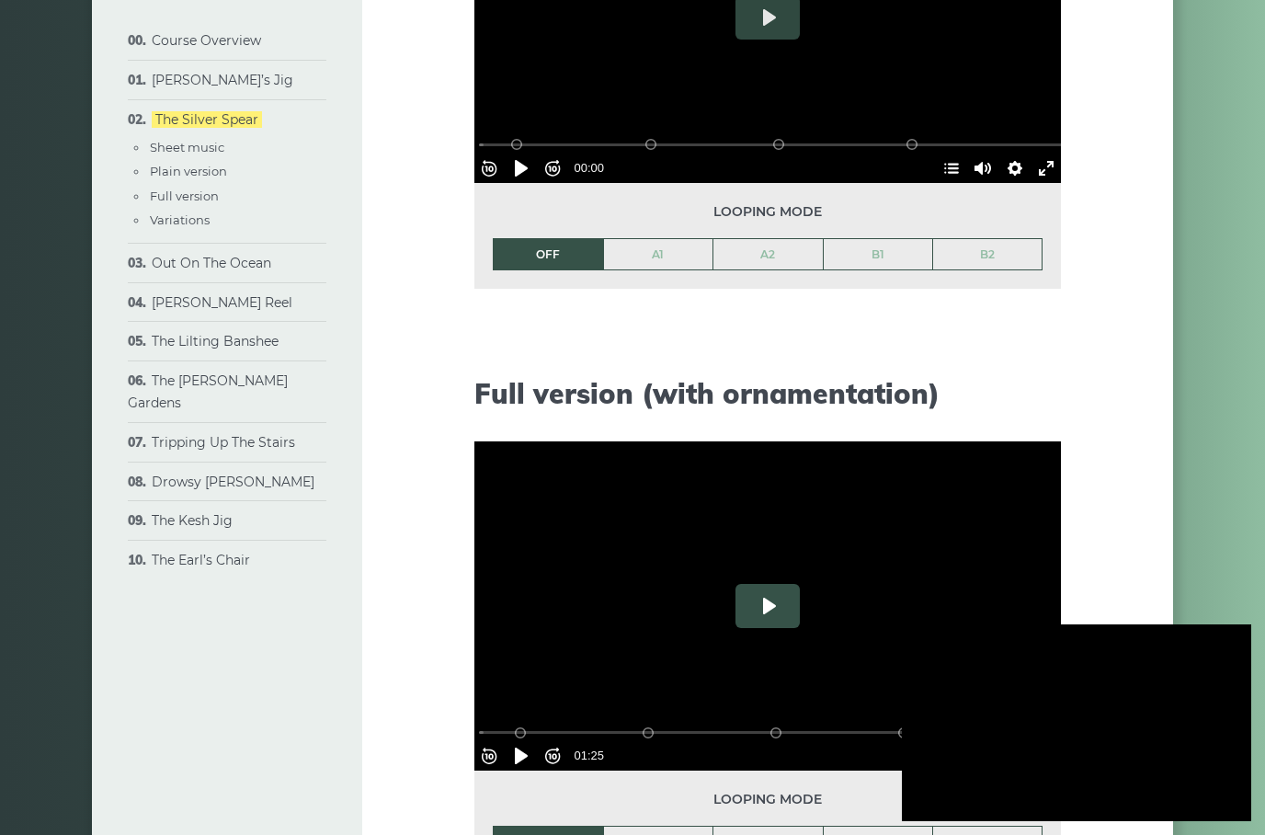
click at [773, 609] on button "Play" at bounding box center [768, 606] width 64 height 44
click at [647, 834] on link "A1" at bounding box center [658, 842] width 109 height 31
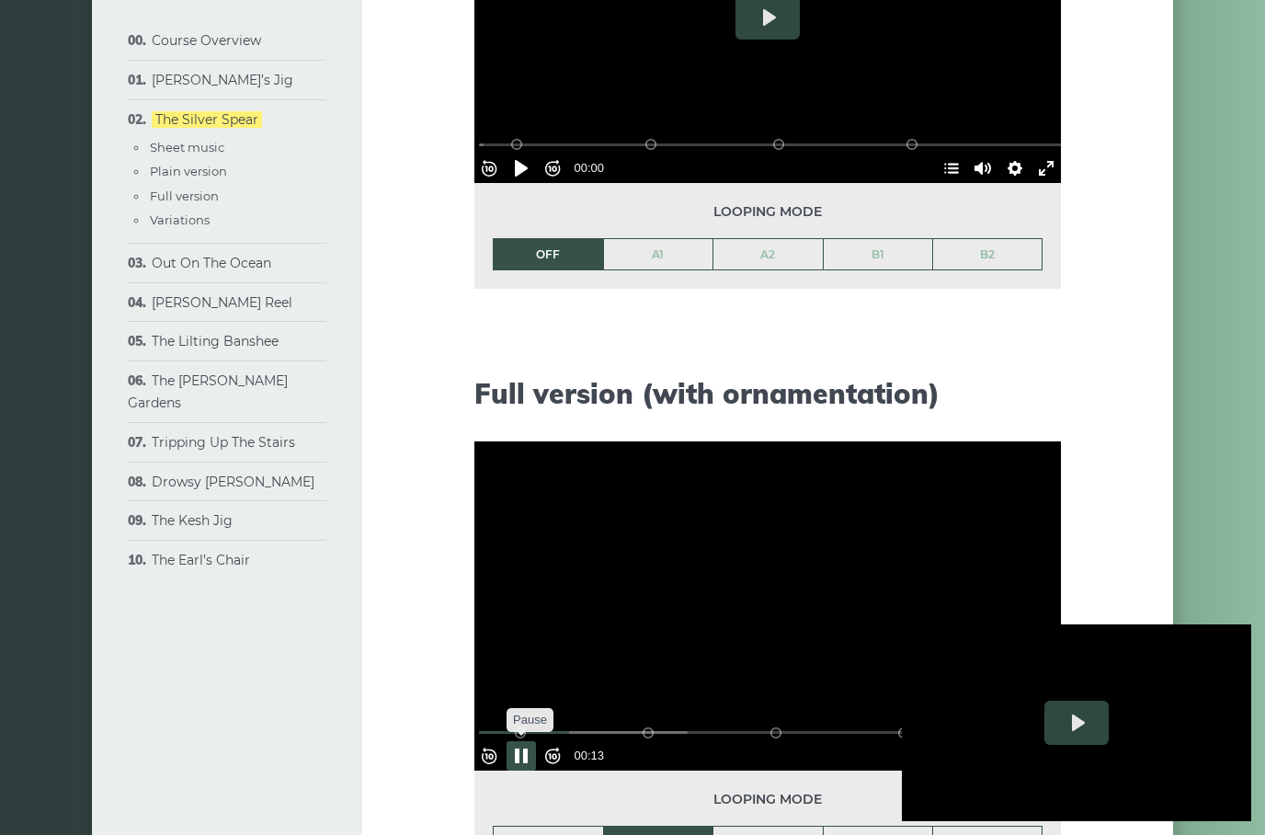
click at [532, 757] on button "Pause Play" at bounding box center [521, 755] width 29 height 29
type input "*****"
click at [690, 239] on link "A1" at bounding box center [658, 254] width 109 height 31
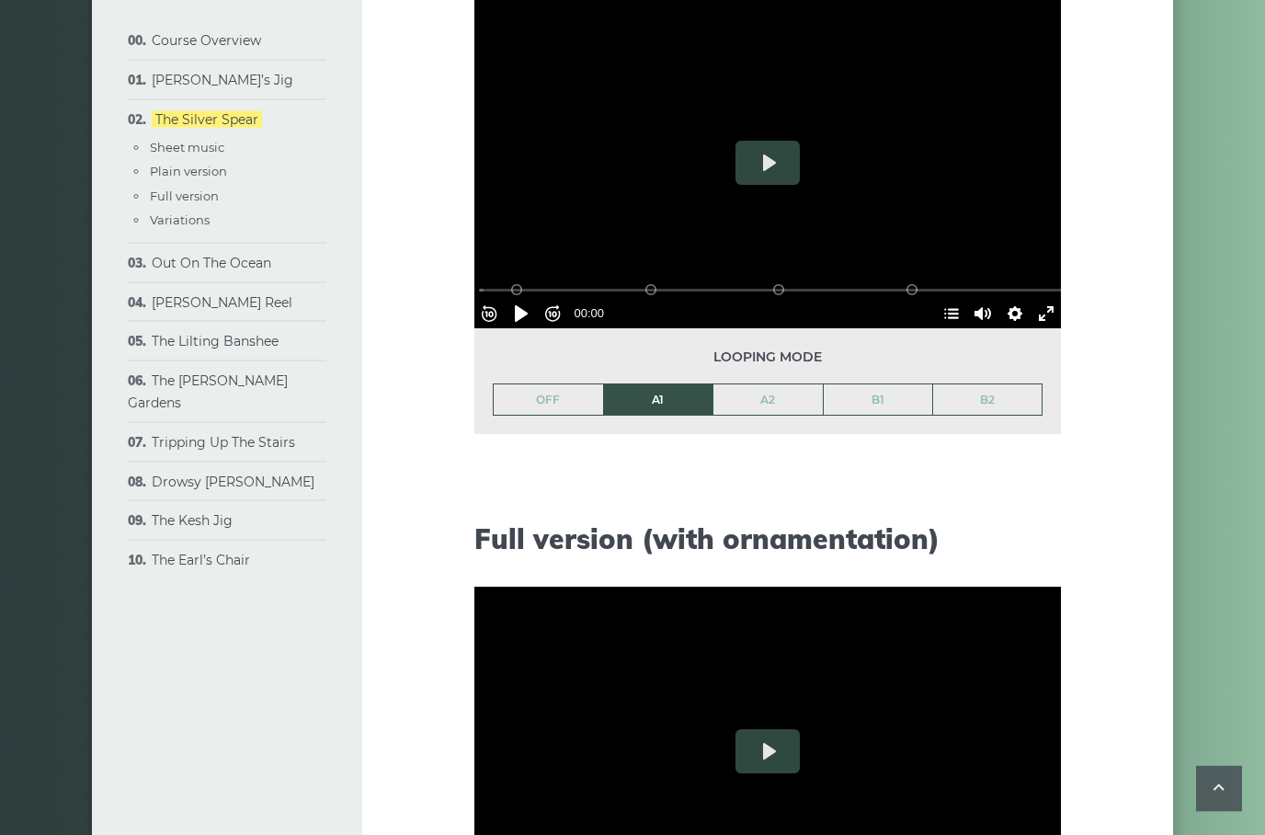
scroll to position [1880, 0]
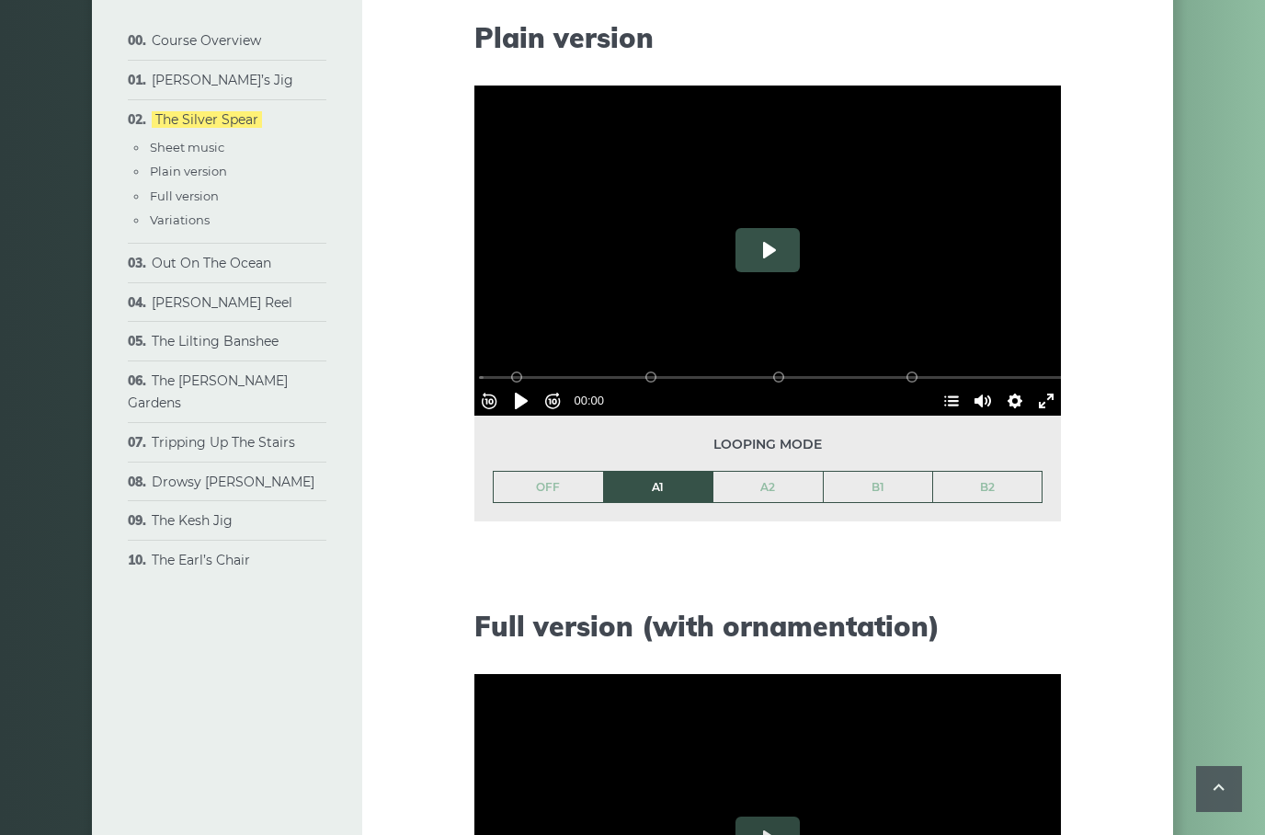
click at [759, 249] on button "Play" at bounding box center [768, 250] width 64 height 44
click at [525, 404] on button "Pause Play" at bounding box center [521, 400] width 29 height 29
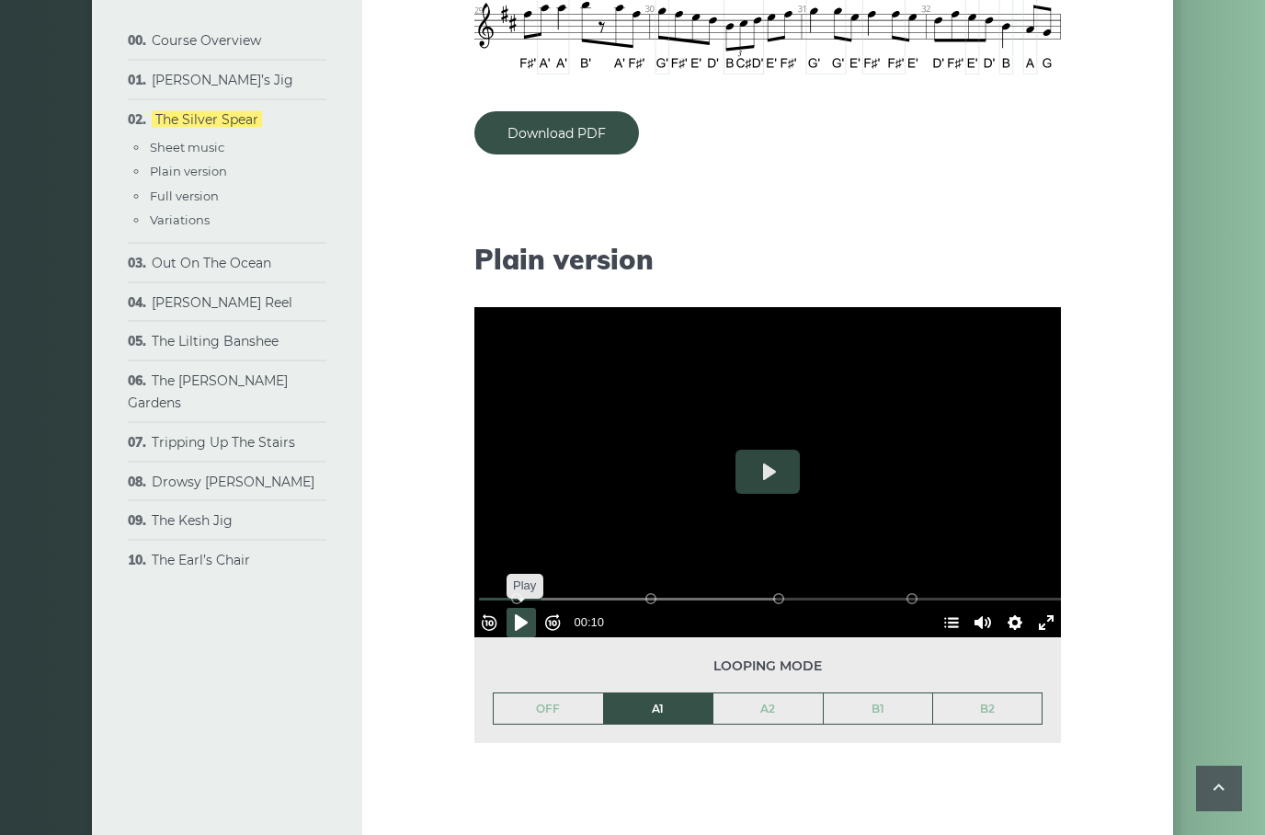
scroll to position [1728, 0]
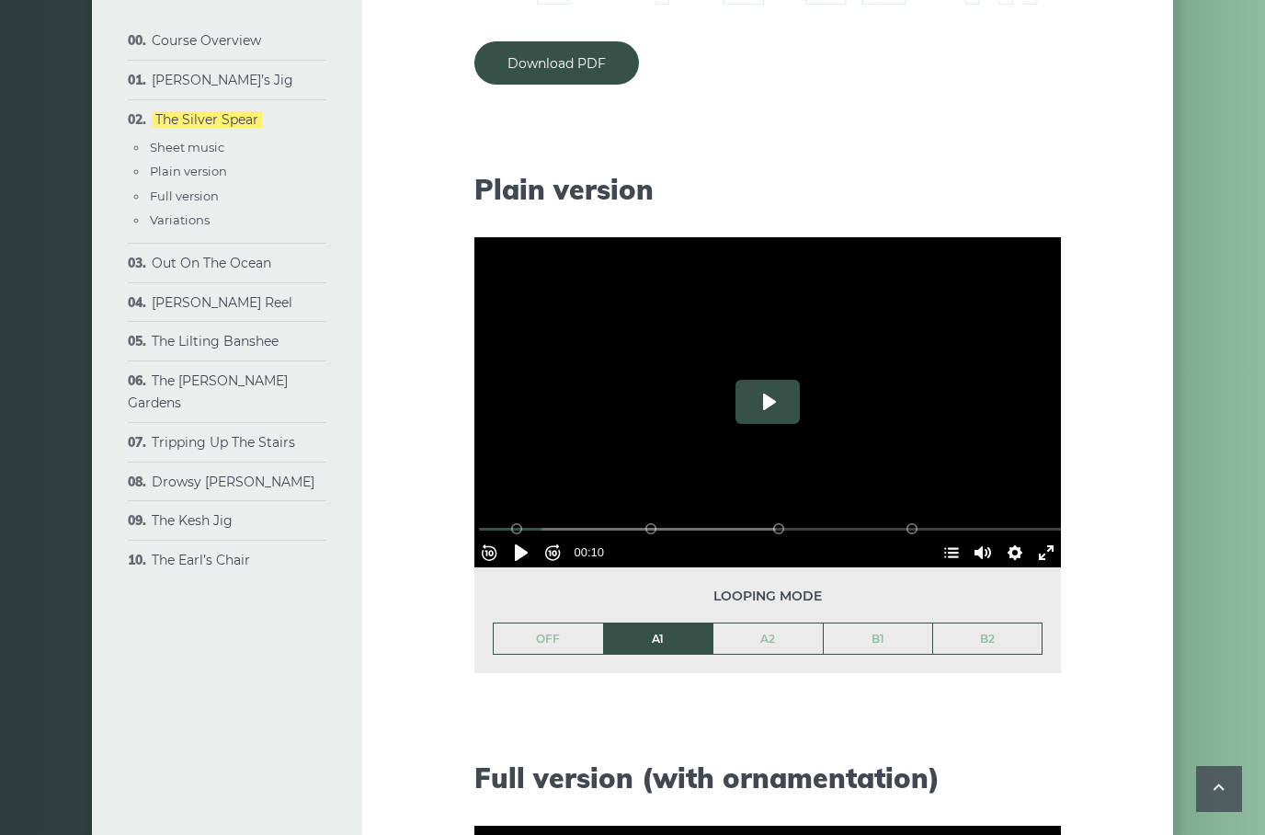
click at [755, 401] on button "Play" at bounding box center [768, 402] width 64 height 44
click at [528, 554] on button "Pause Play" at bounding box center [521, 552] width 29 height 29
click at [777, 405] on button "Play" at bounding box center [768, 402] width 64 height 44
click at [804, 428] on div at bounding box center [767, 402] width 587 height 330
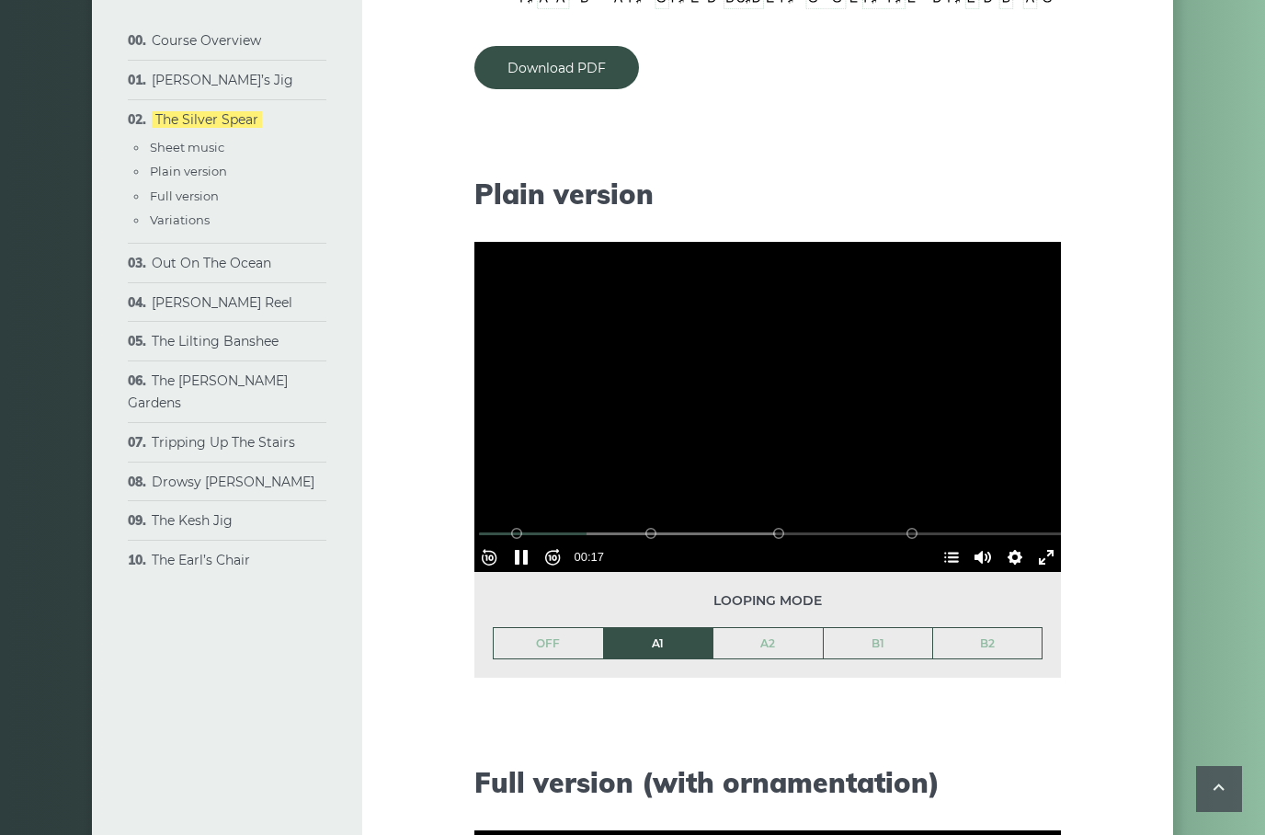
click at [799, 390] on div at bounding box center [767, 407] width 587 height 330
click at [527, 554] on button "Pause Play" at bounding box center [521, 556] width 29 height 29
type input "*****"
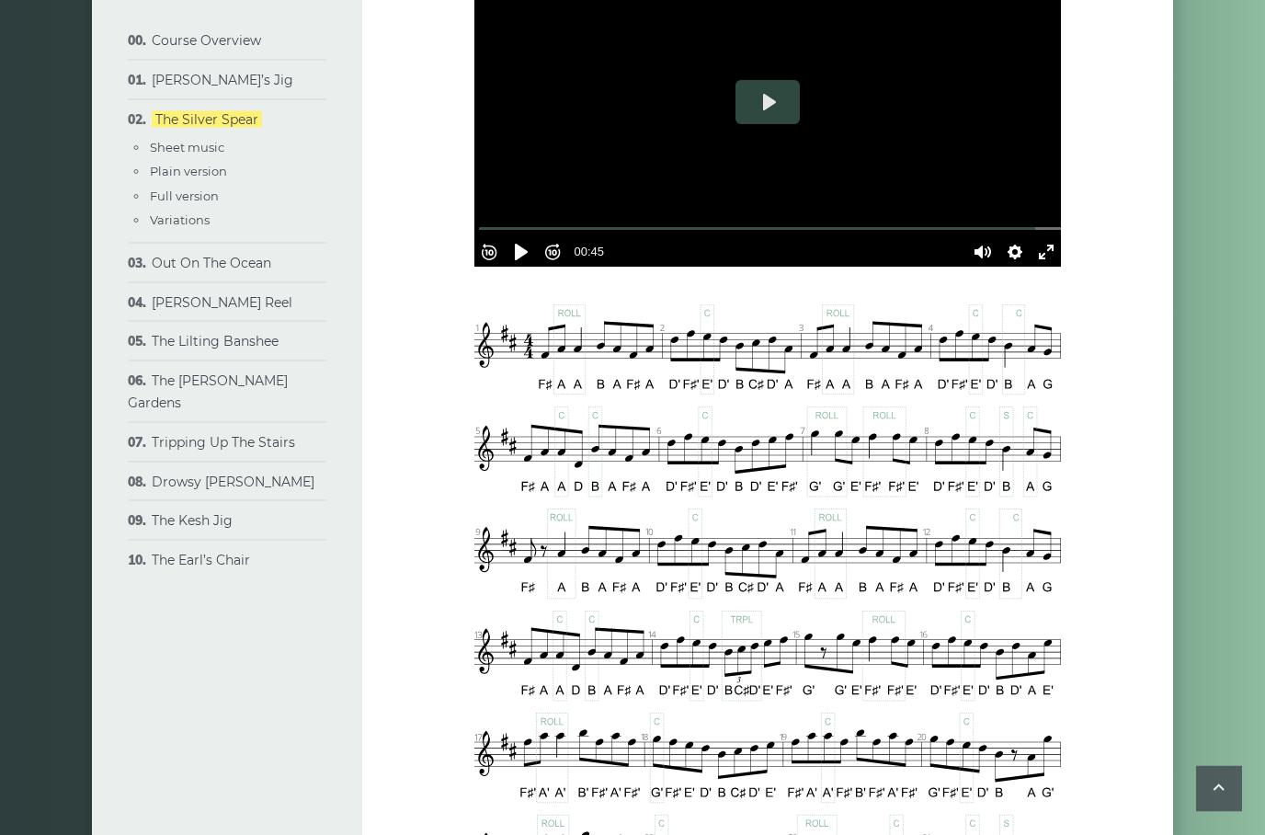
scroll to position [589, 0]
